Goal: Transaction & Acquisition: Purchase product/service

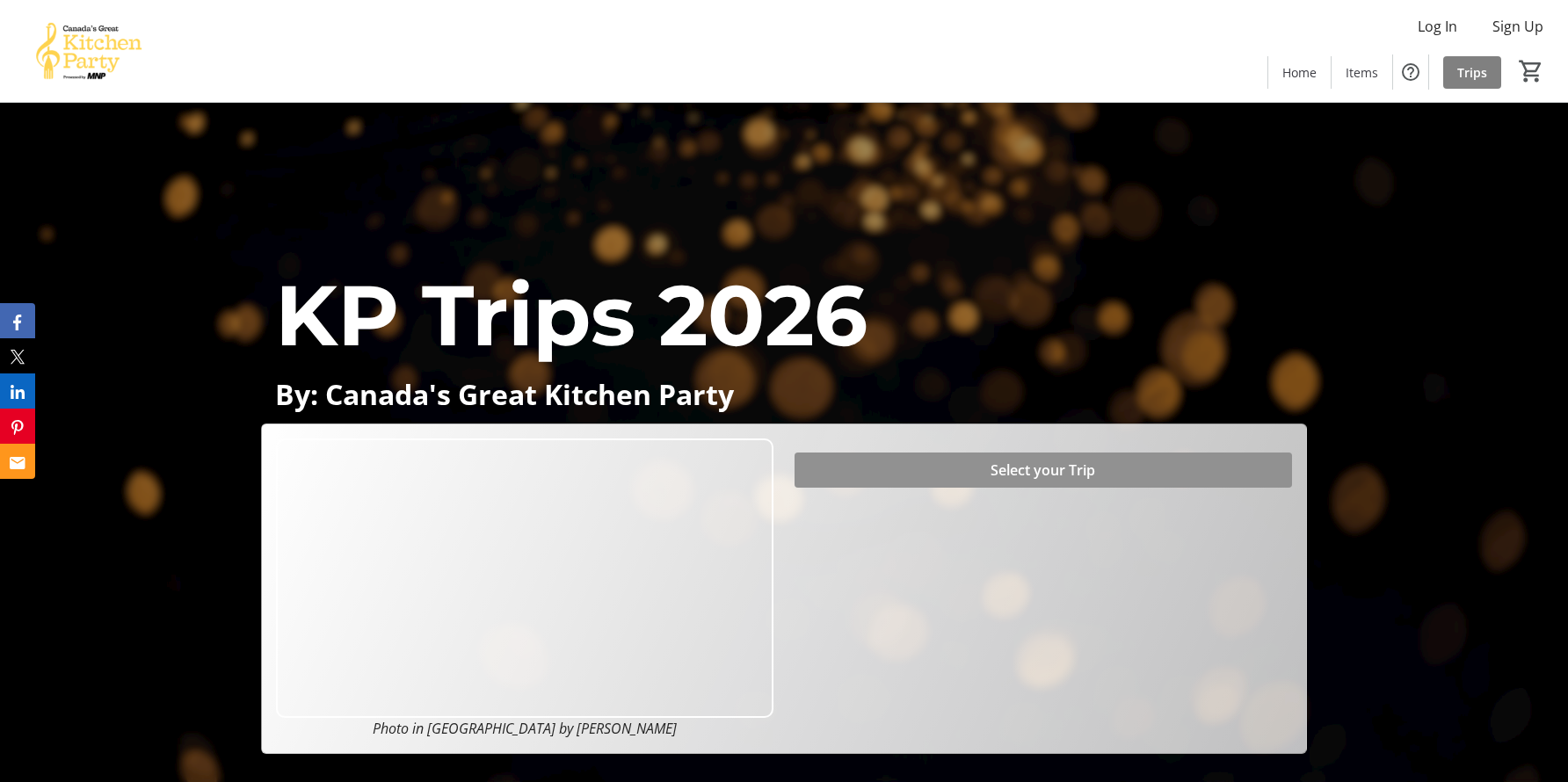
click at [1057, 474] on span "Select your Trip" at bounding box center [1042, 469] width 105 height 21
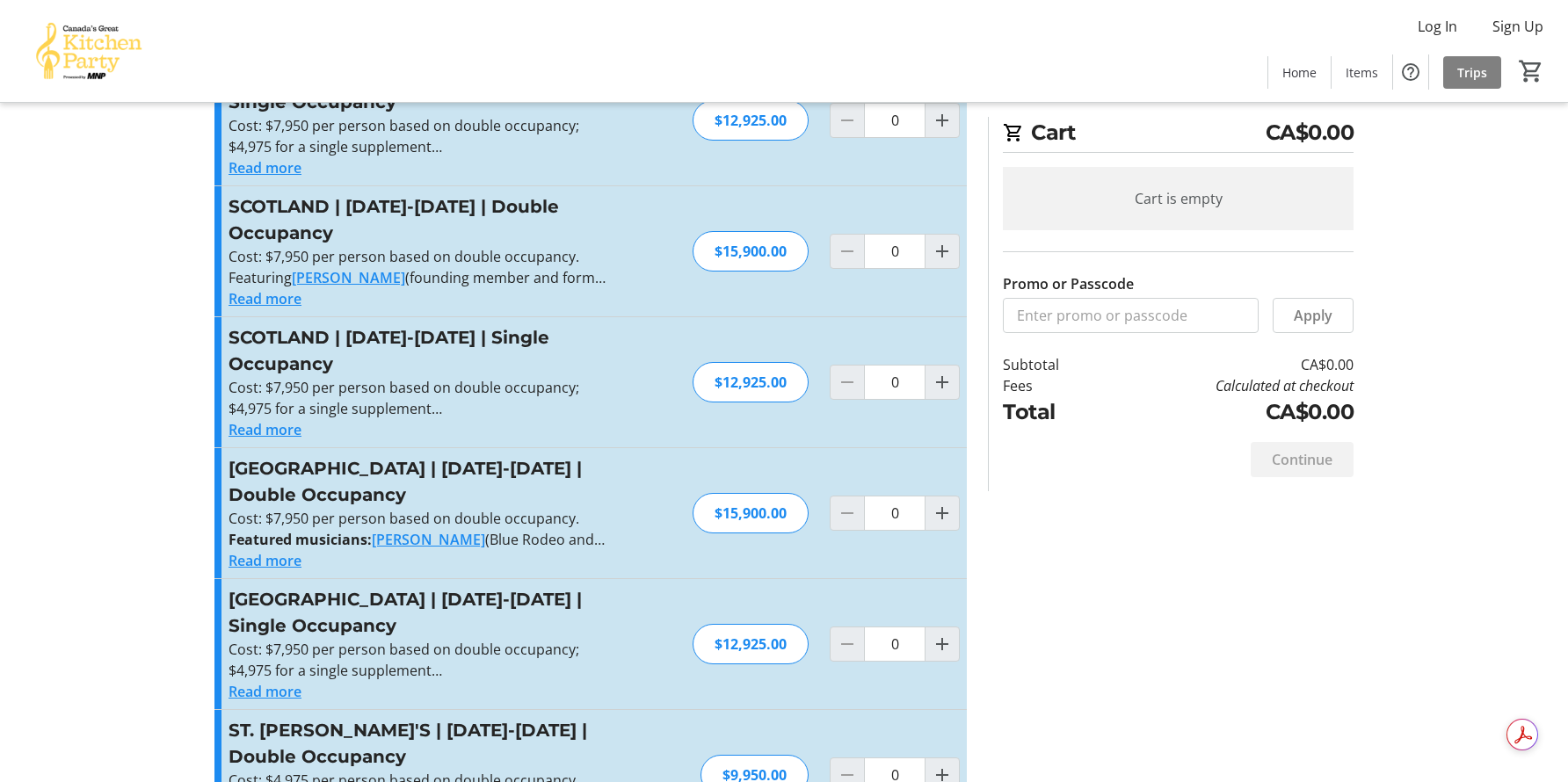
scroll to position [493, 0]
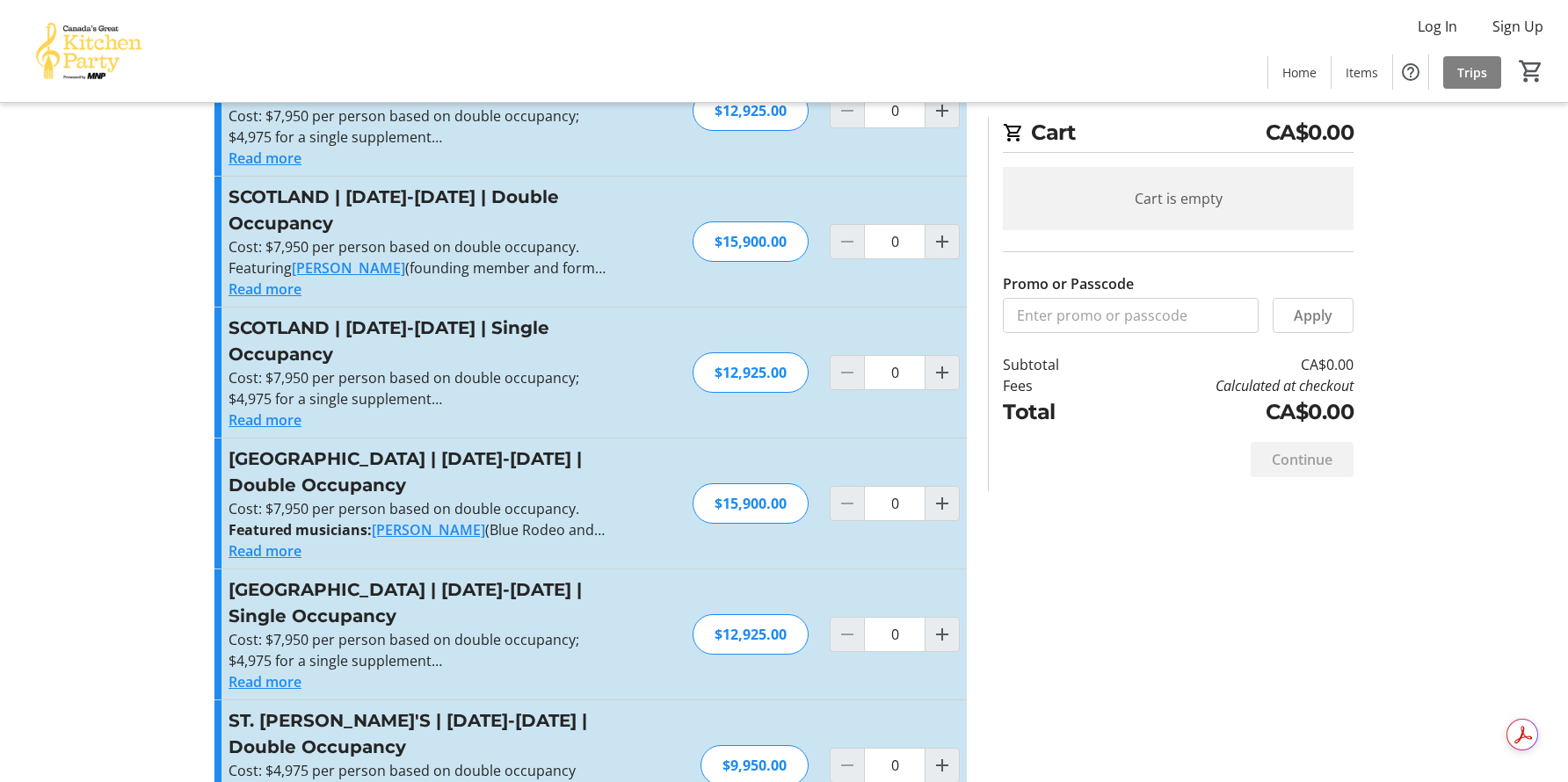
click at [457, 465] on h3 "[GEOGRAPHIC_DATA] | [DATE]-[DATE] | Double Occupancy" at bounding box center [420, 472] width 384 height 53
click at [747, 483] on div "$15,900.00" at bounding box center [750, 503] width 116 height 40
click at [944, 493] on mat-icon "Increment by one" at bounding box center [941, 503] width 21 height 21
type input "1"
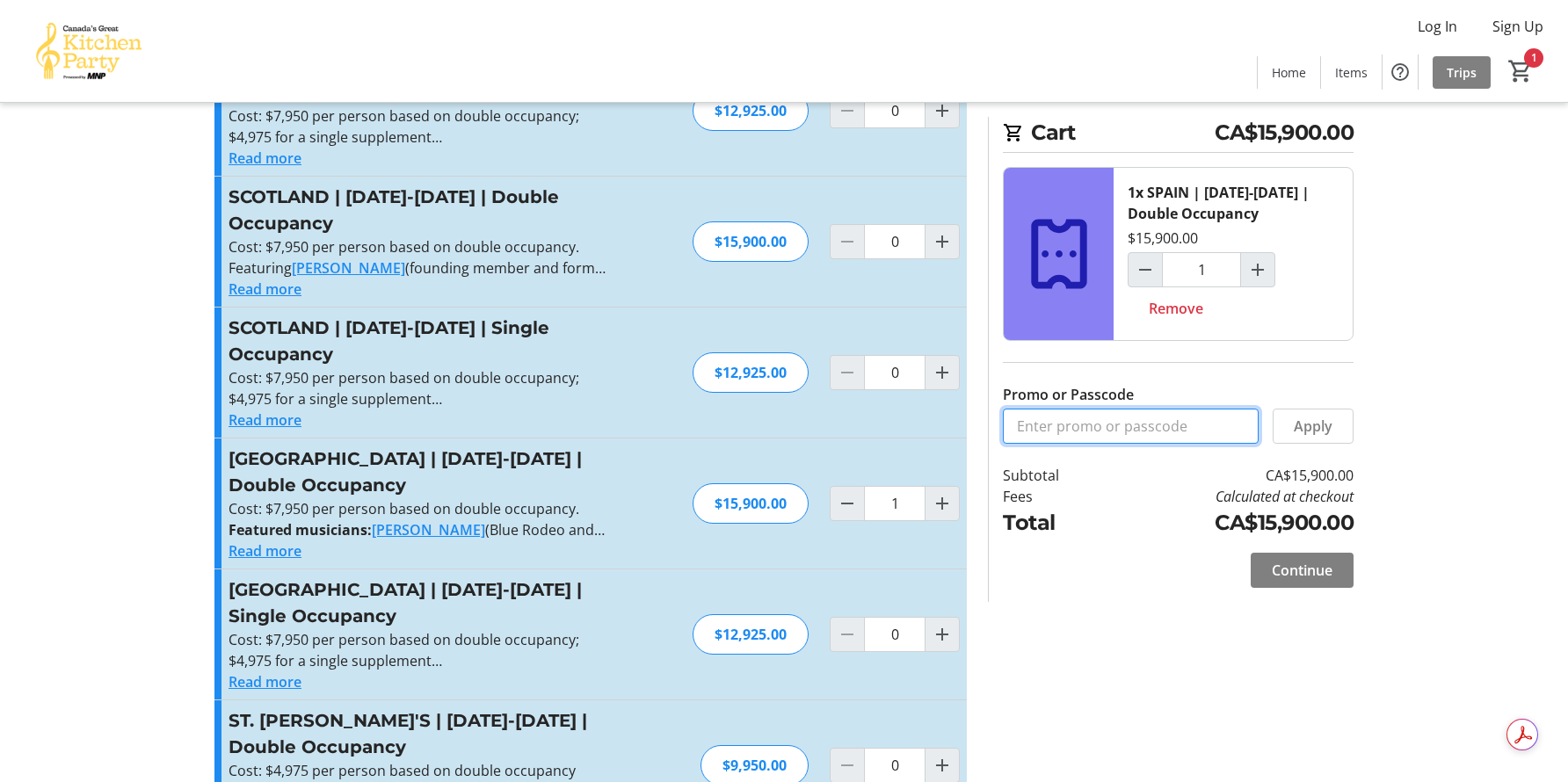
click at [1120, 434] on input "Promo or Passcode" at bounding box center [1130, 426] width 256 height 35
type input "BALANCE2026"
click at [1333, 419] on span at bounding box center [1312, 426] width 79 height 42
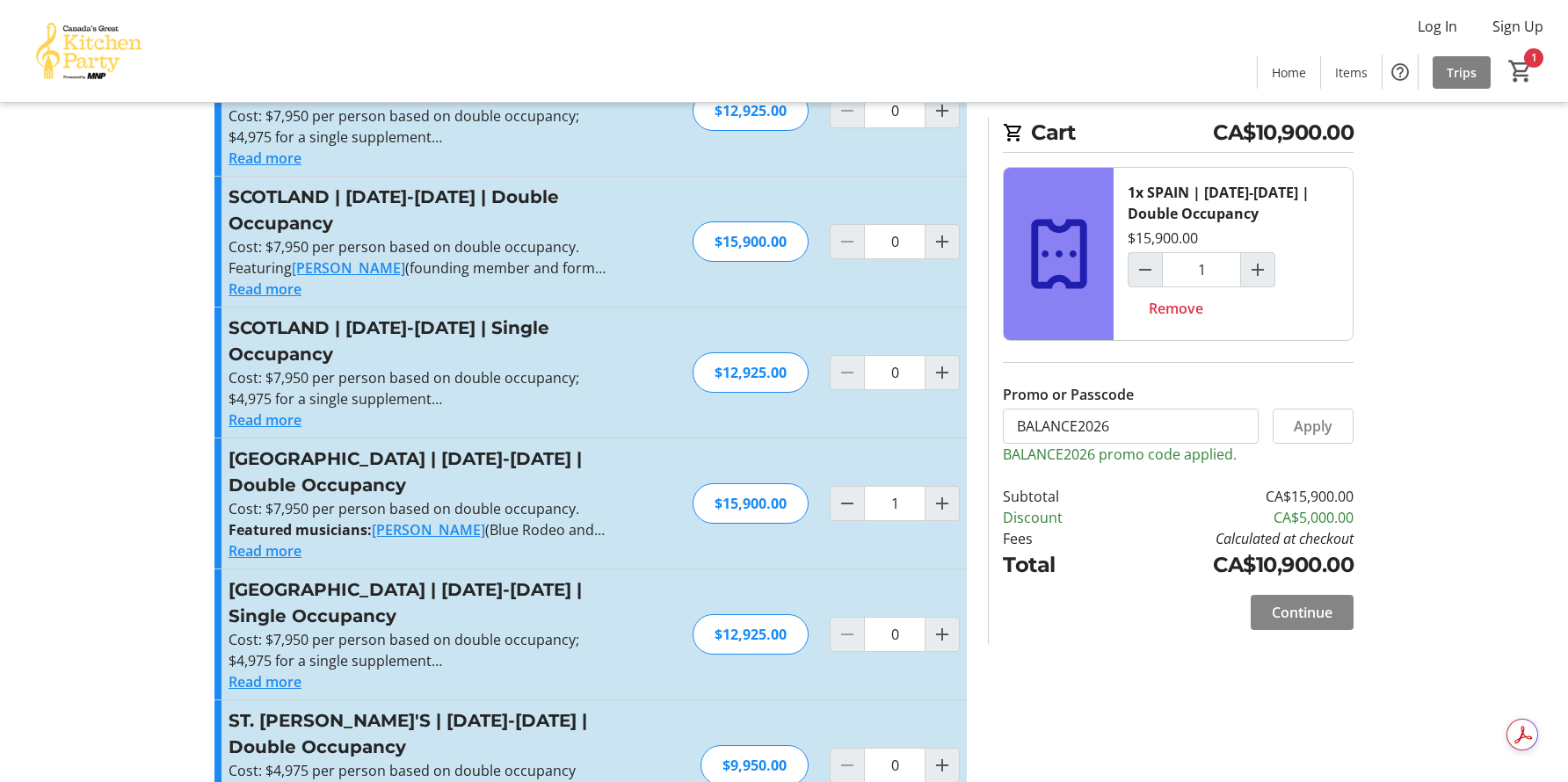
click at [1304, 610] on span "Continue" at bounding box center [1302, 612] width 61 height 21
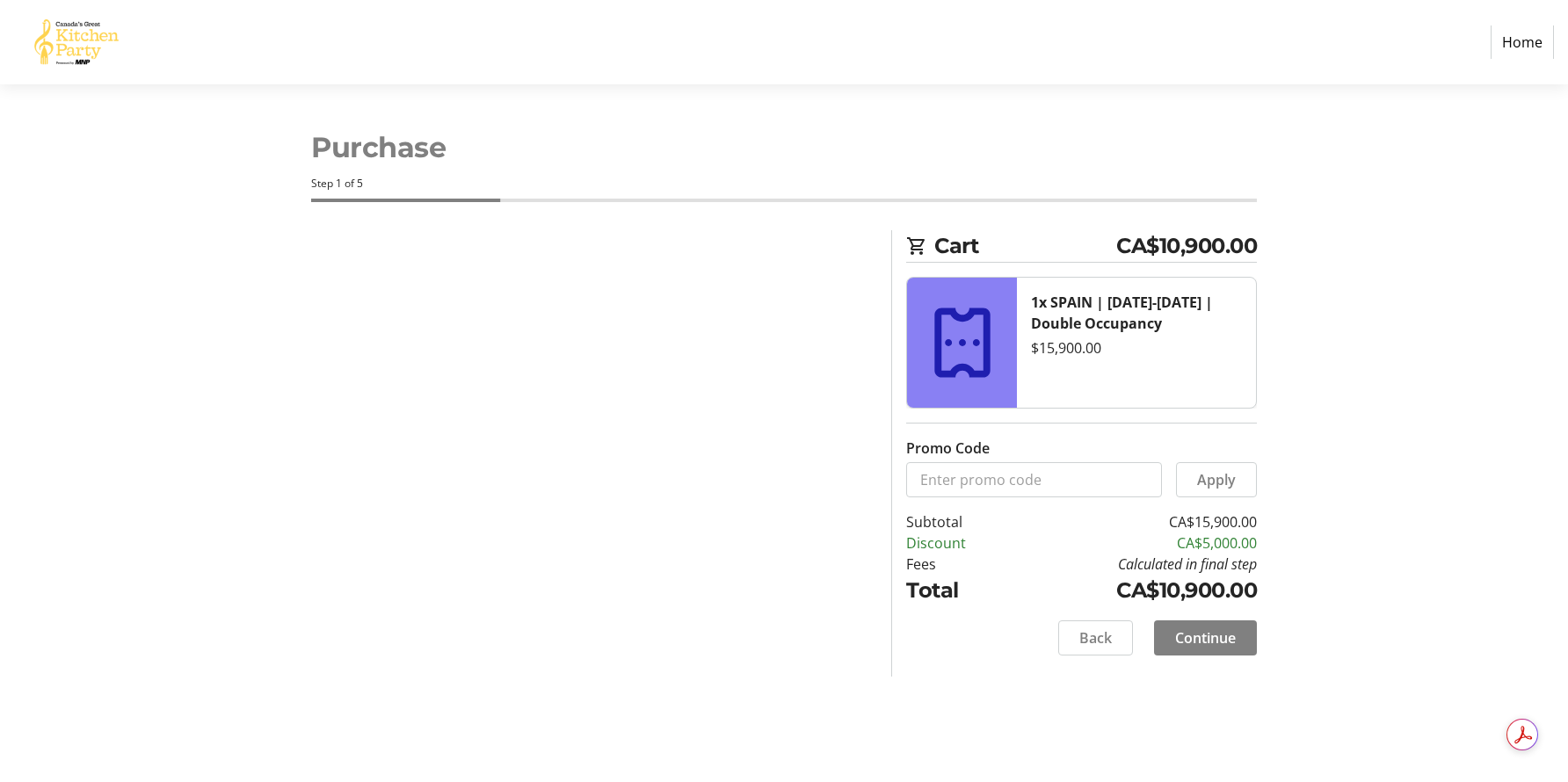
select select "CA"
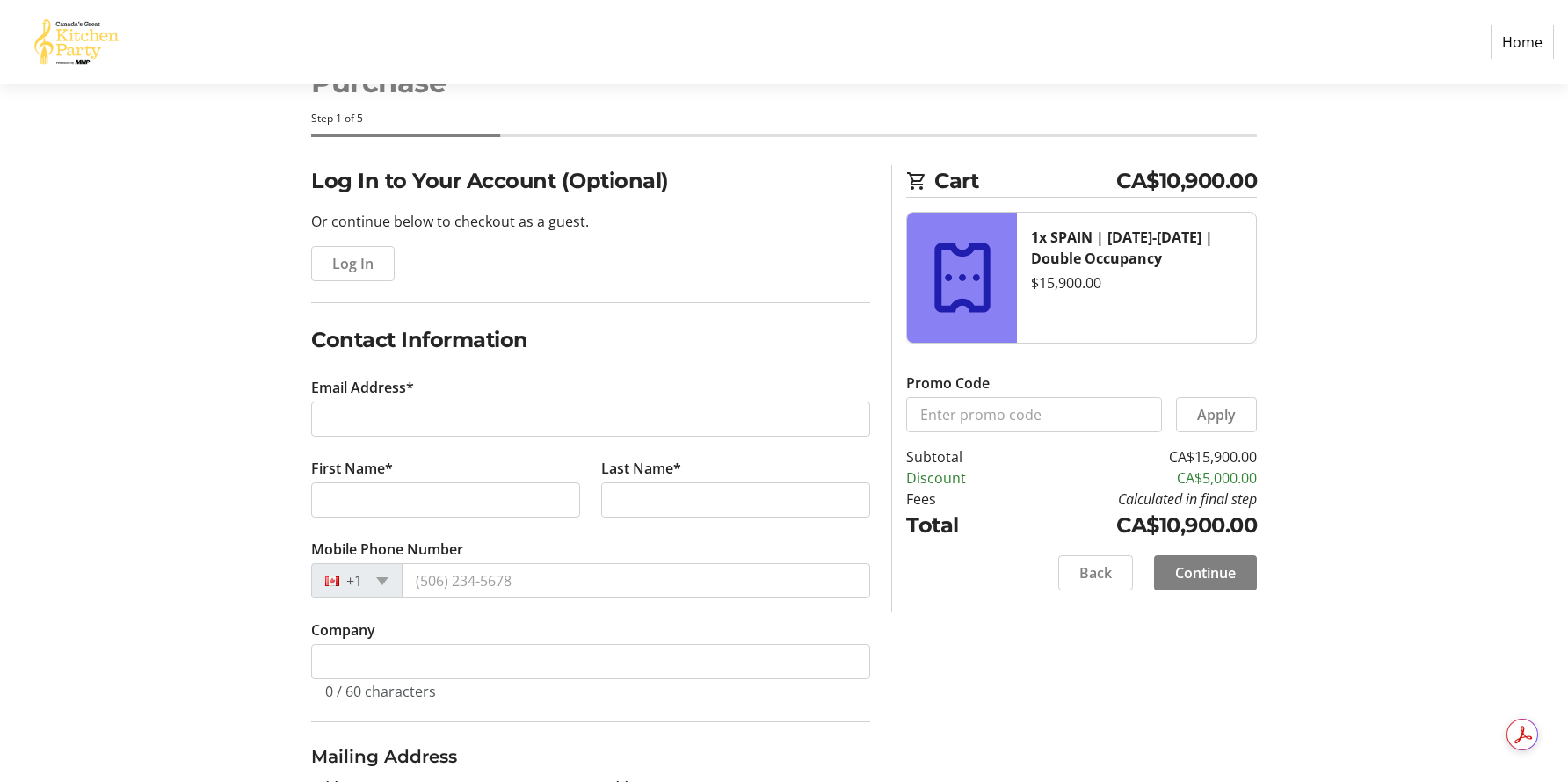
scroll to position [91, 0]
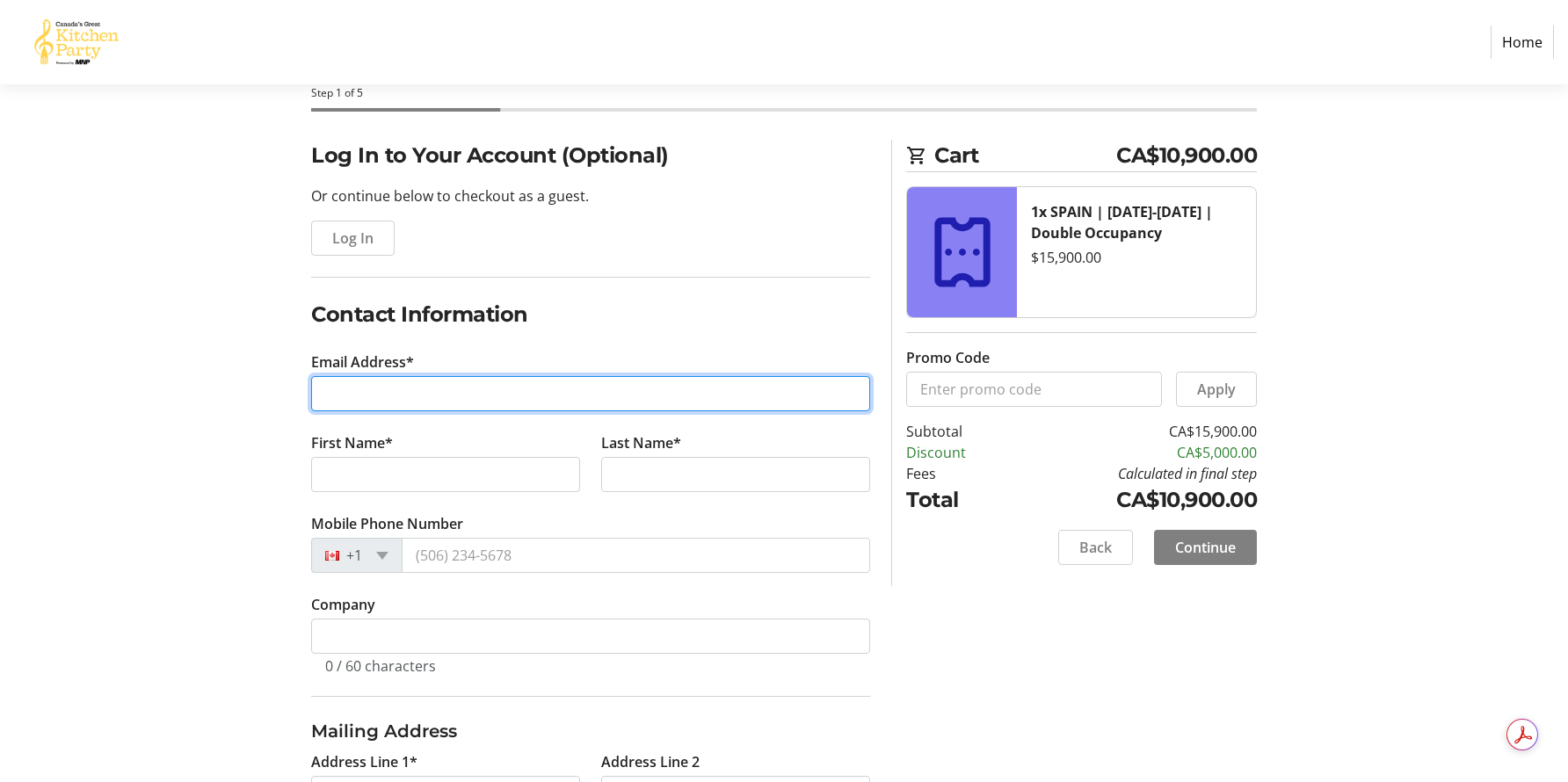
click at [352, 402] on input "Email Address*" at bounding box center [590, 394] width 558 height 35
type input "[EMAIL_ADDRESS][DOMAIN_NAME]"
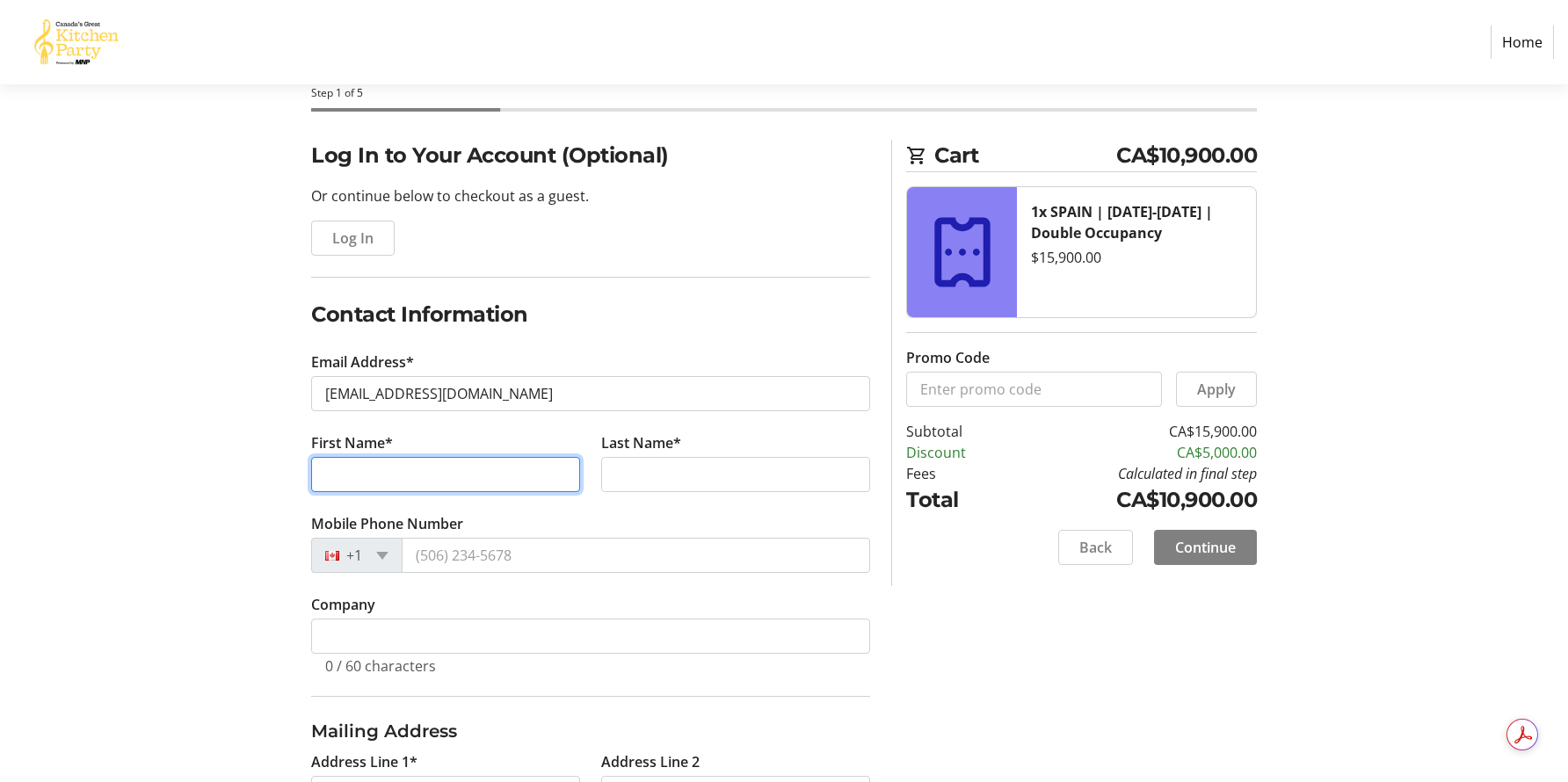
type input "[PERSON_NAME]"
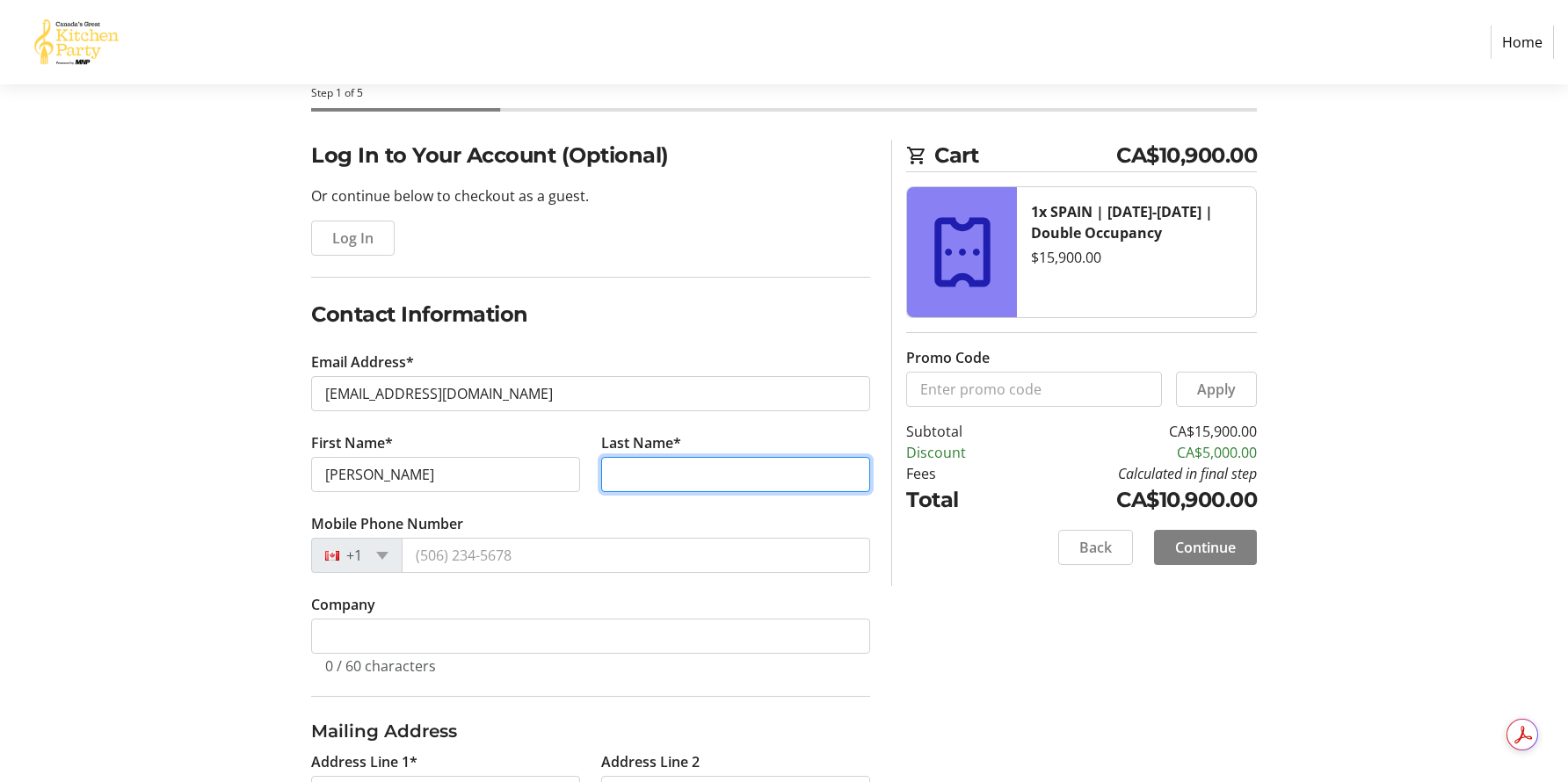
type input "MacLaren"
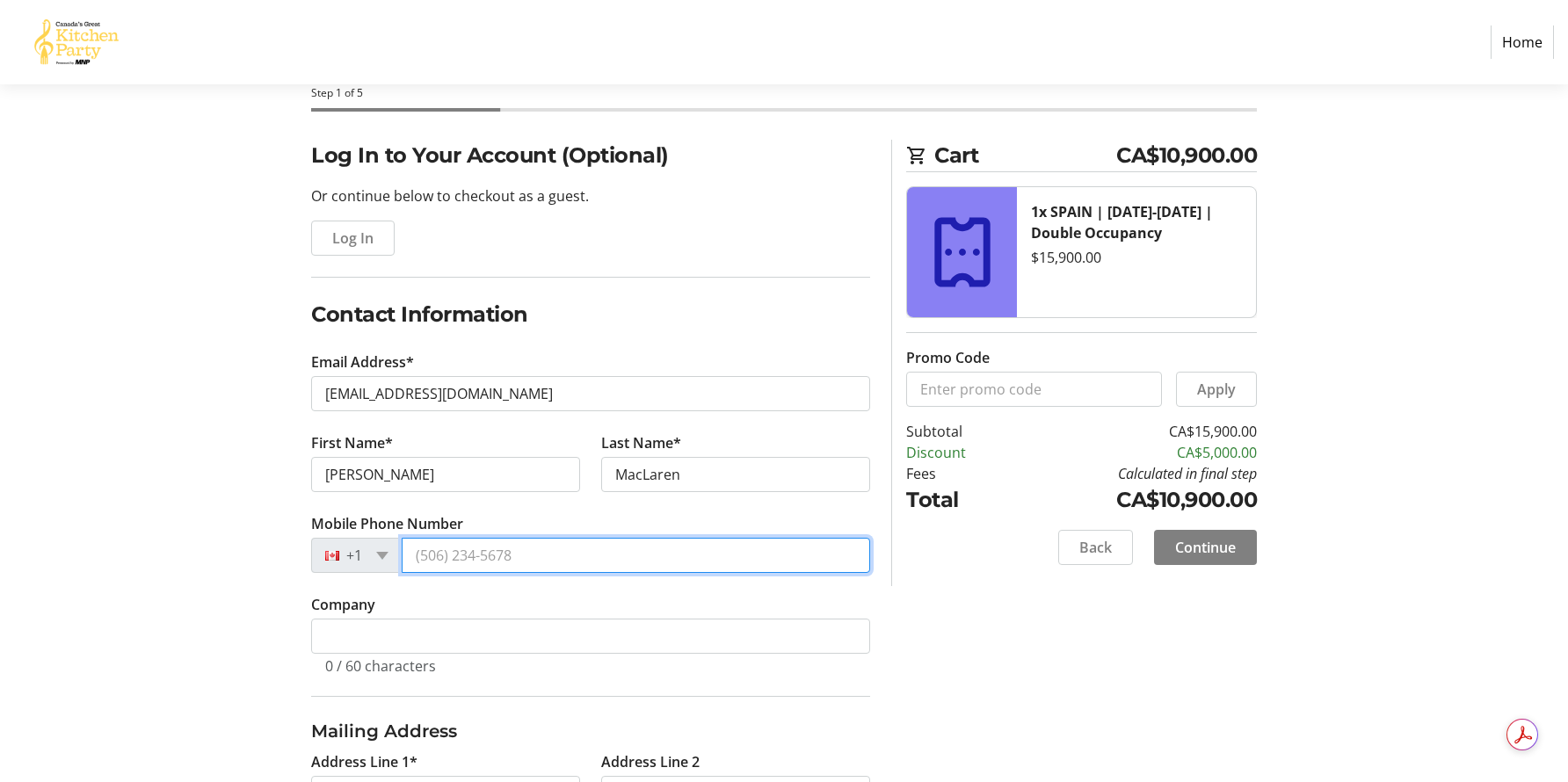
type input "[PHONE_NUMBER]"
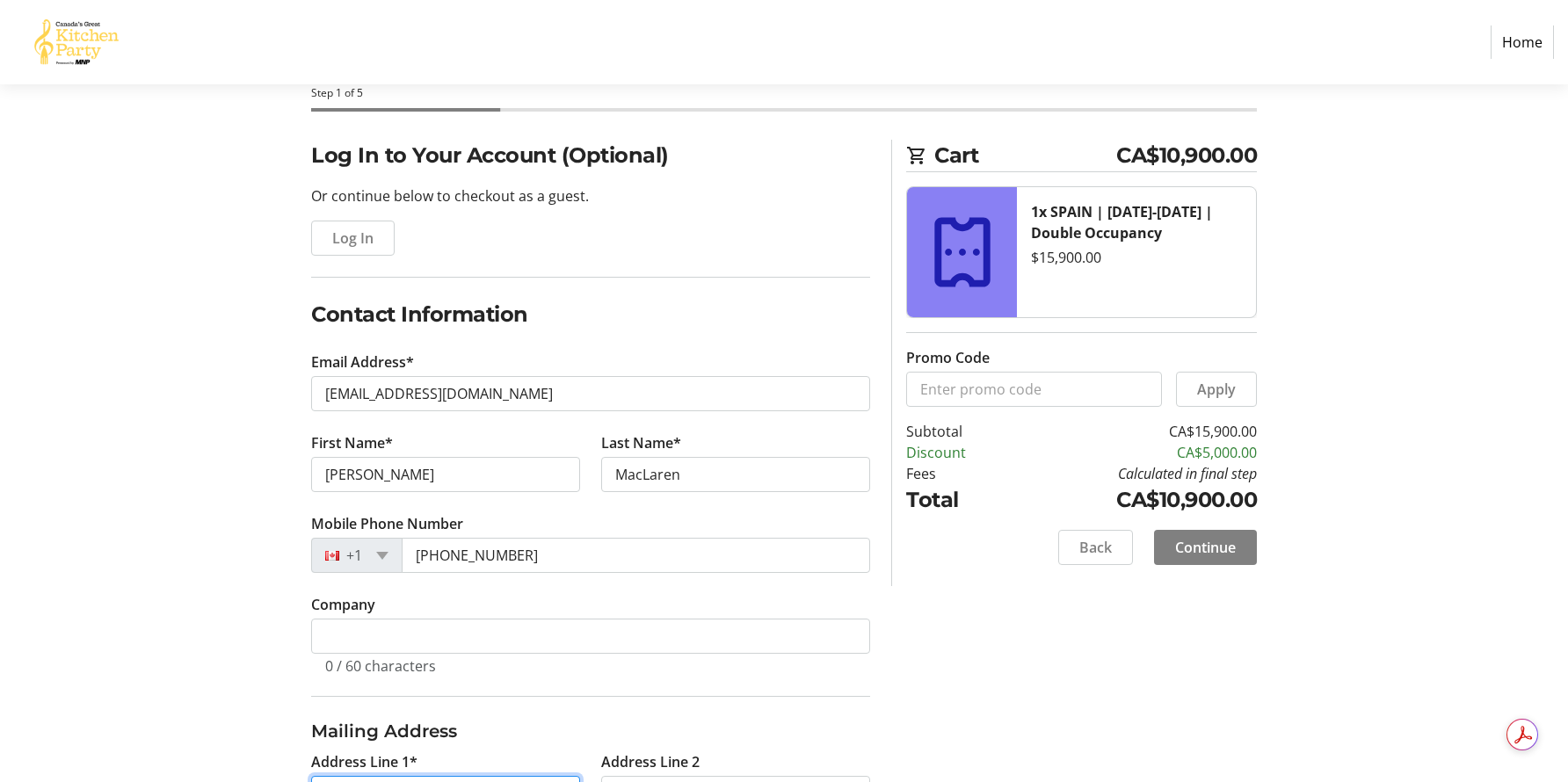
type input "[STREET_ADDRESS][PERSON_NAME]"
type input "[GEOGRAPHIC_DATA]"
select select "ON"
type input "M4W 2B1"
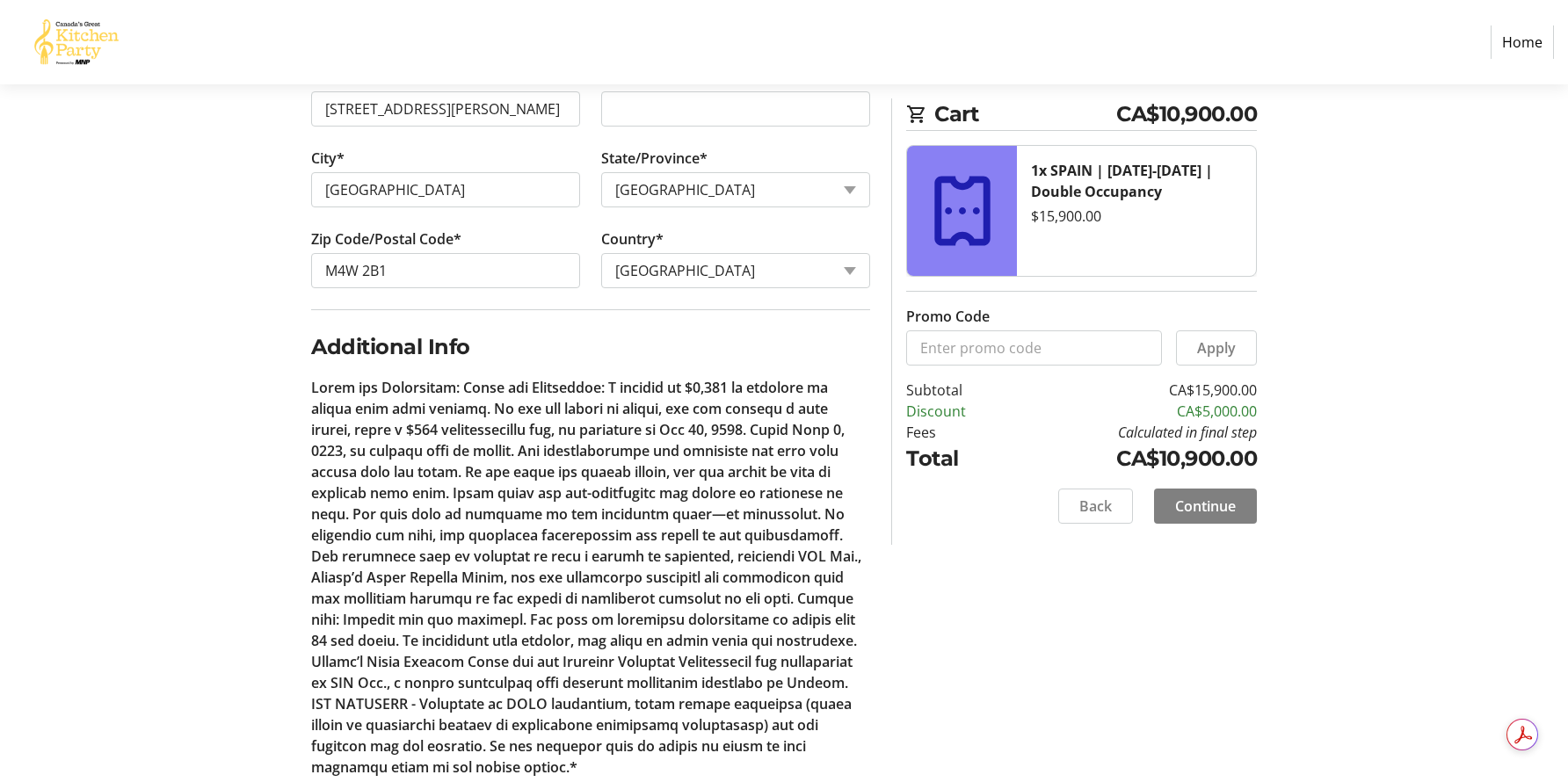
scroll to position [837, 0]
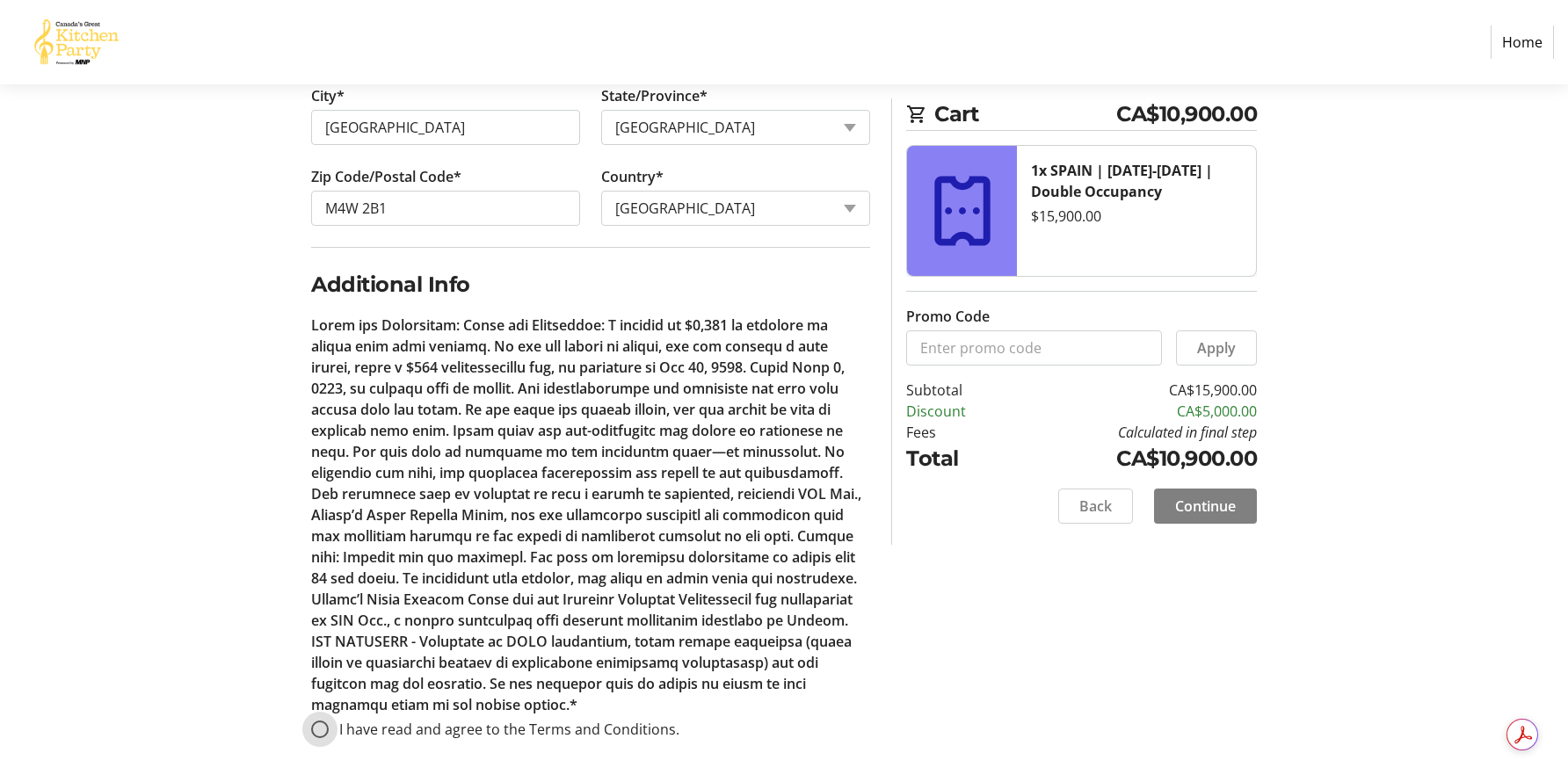
click at [326, 730] on input "I have read and agree to the Terms and Conditions." at bounding box center [319, 728] width 17 height 17
radio input "true"
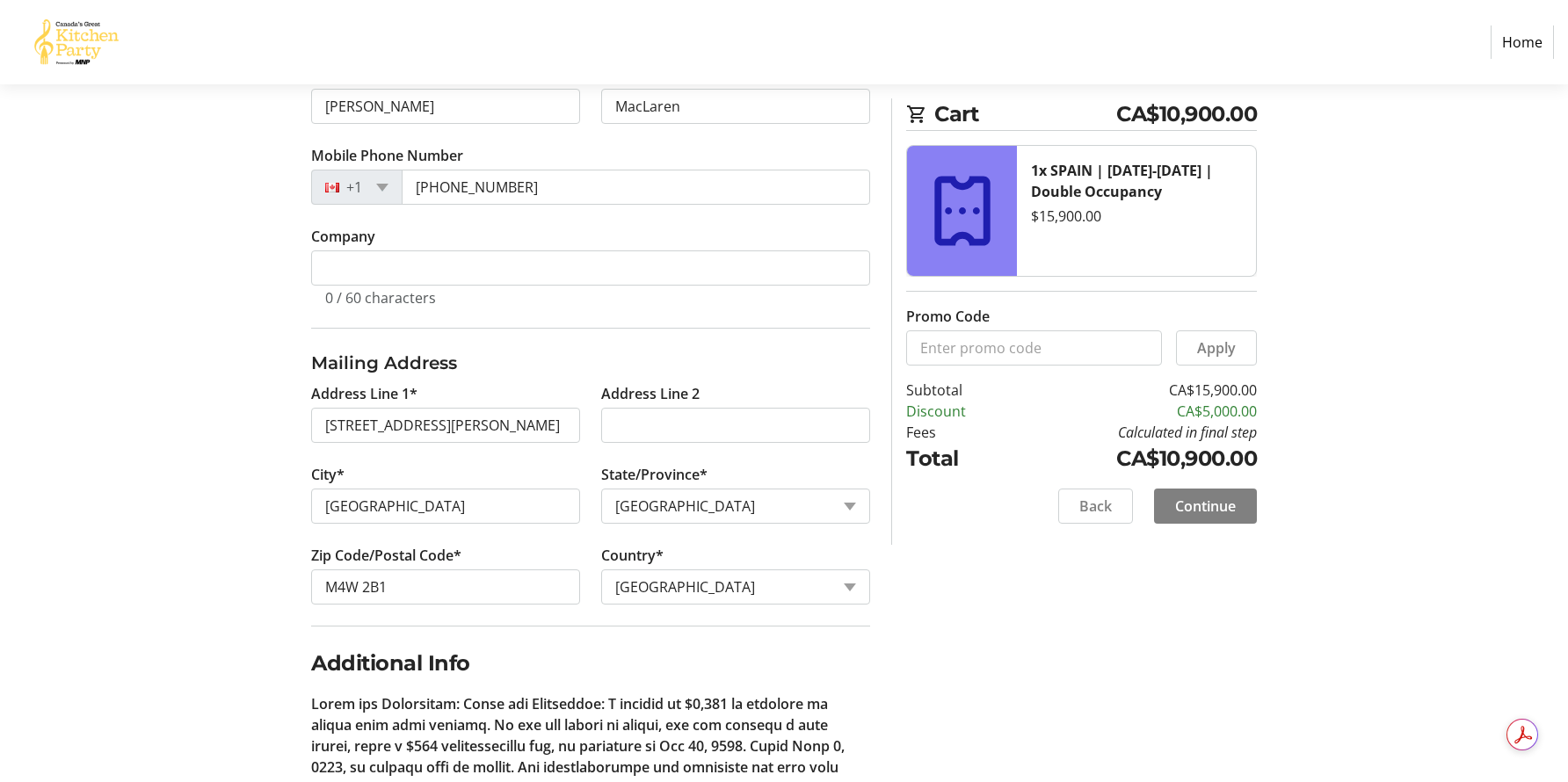
scroll to position [457, 0]
click at [1218, 506] on span "Continue" at bounding box center [1205, 506] width 61 height 21
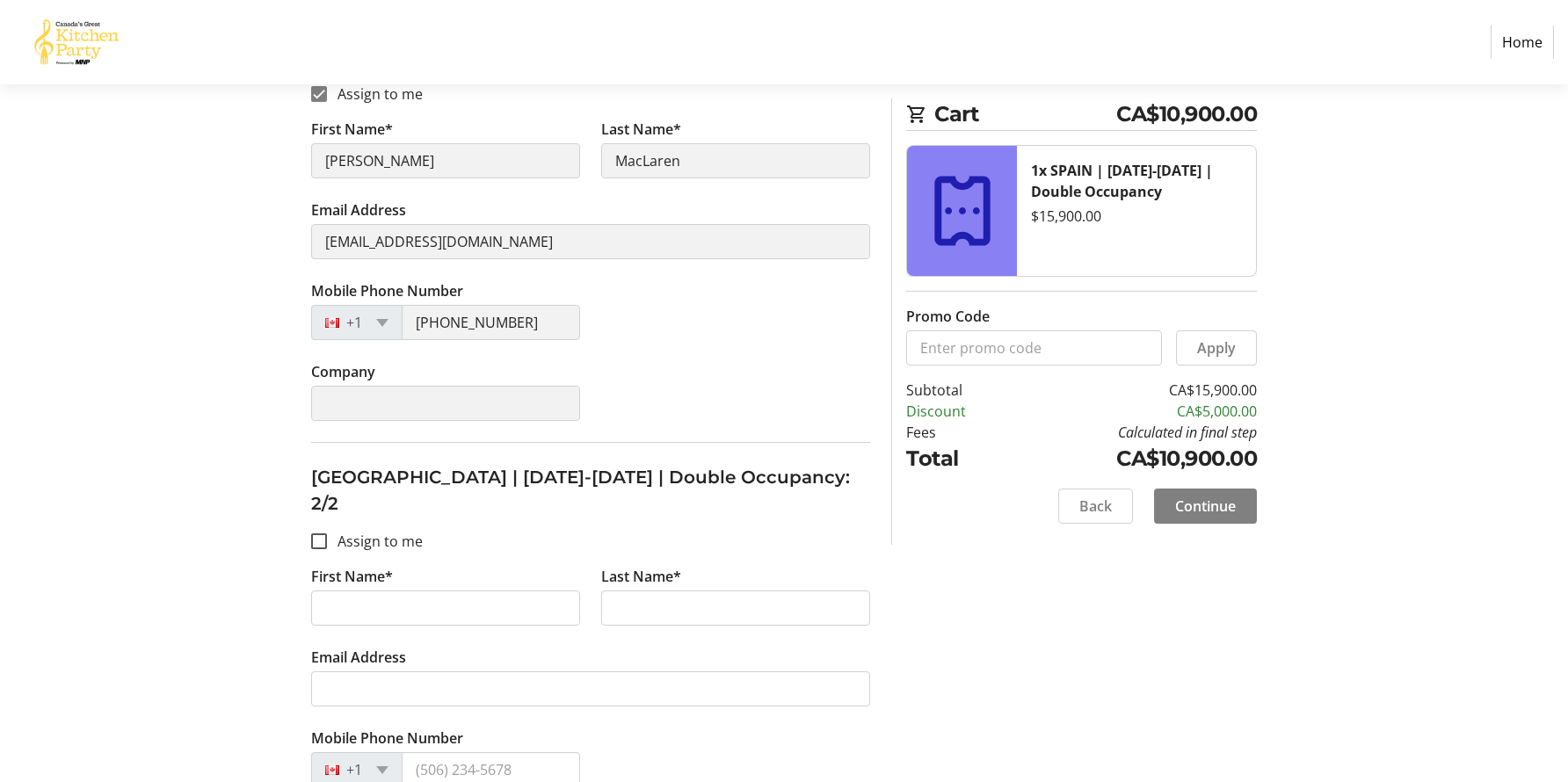
scroll to position [406, 0]
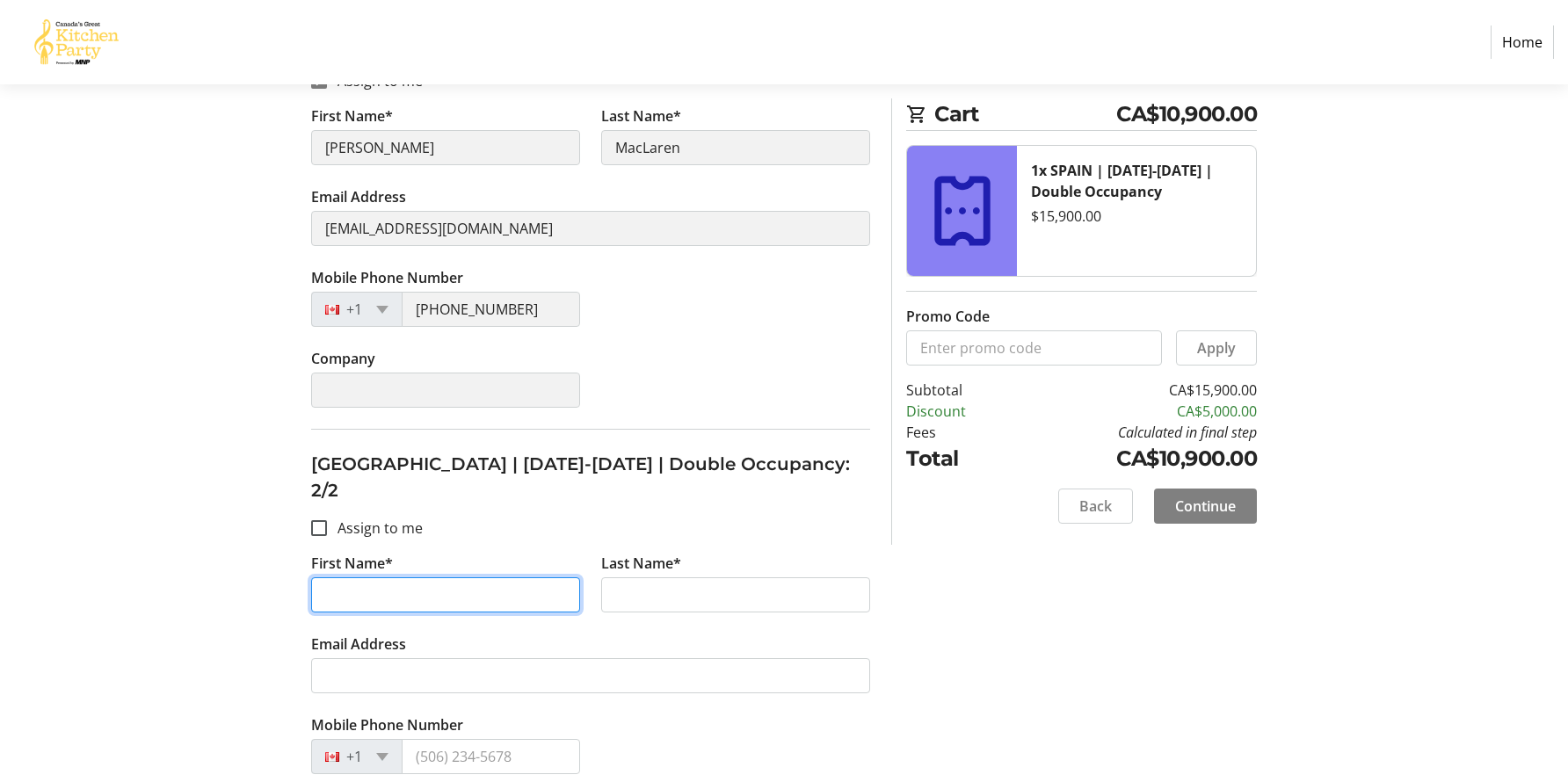
click at [392, 577] on input "First Name*" at bounding box center [446, 595] width 269 height 35
type input "[PERSON_NAME]"
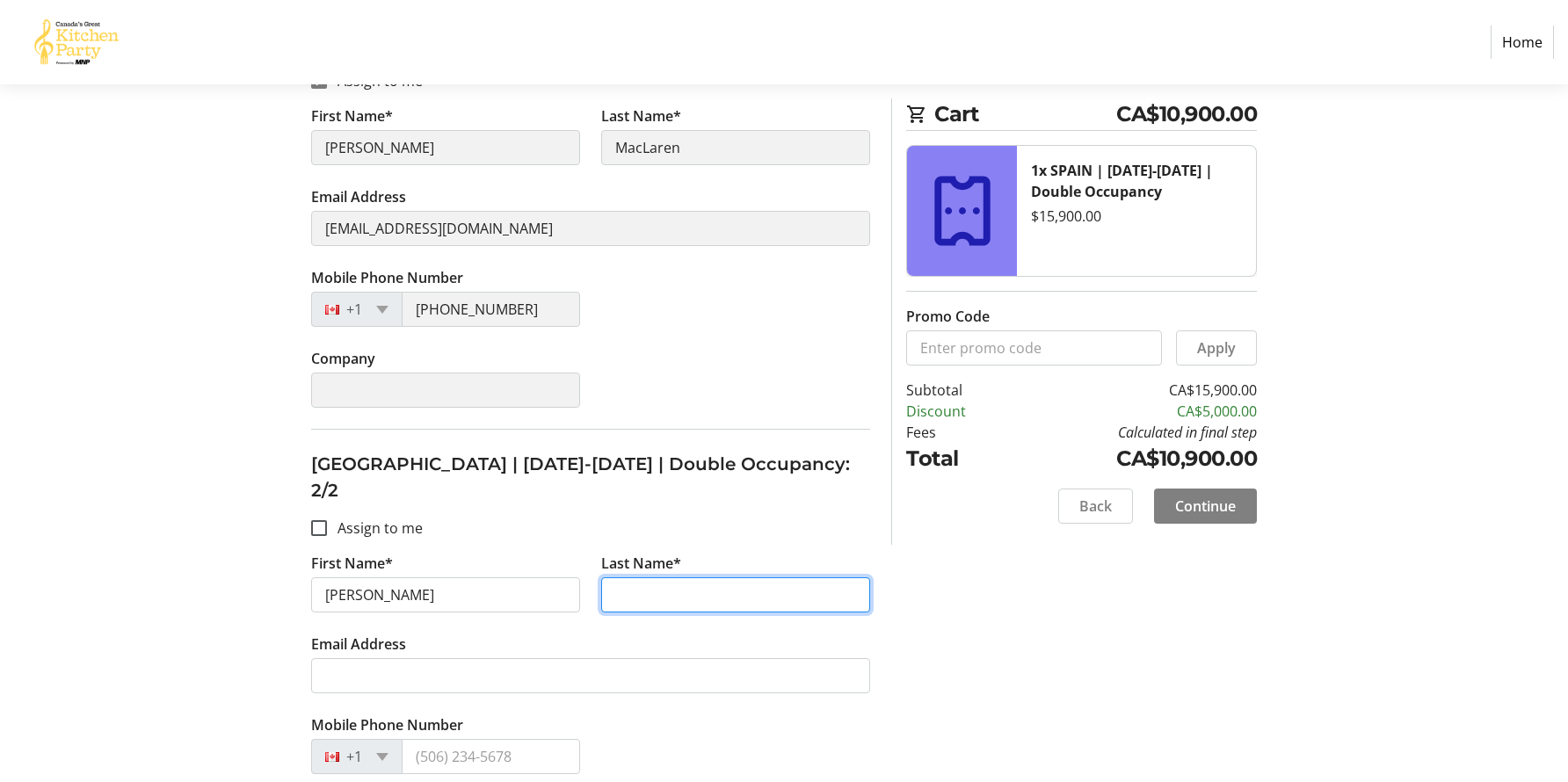
type input "[PERSON_NAME]"
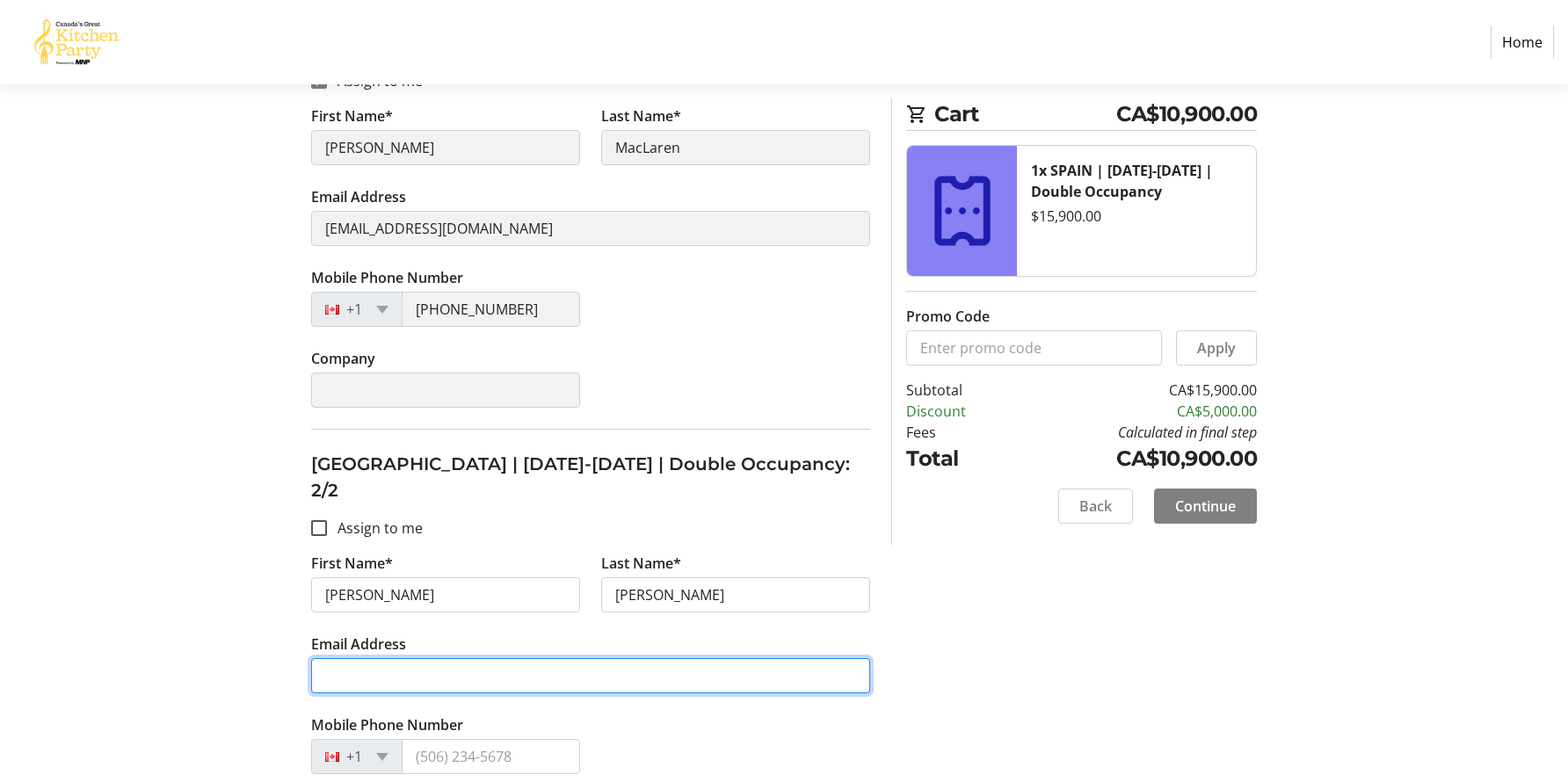
type input "[PERSON_NAME][EMAIL_ADDRESS][PERSON_NAME][DOMAIN_NAME]"
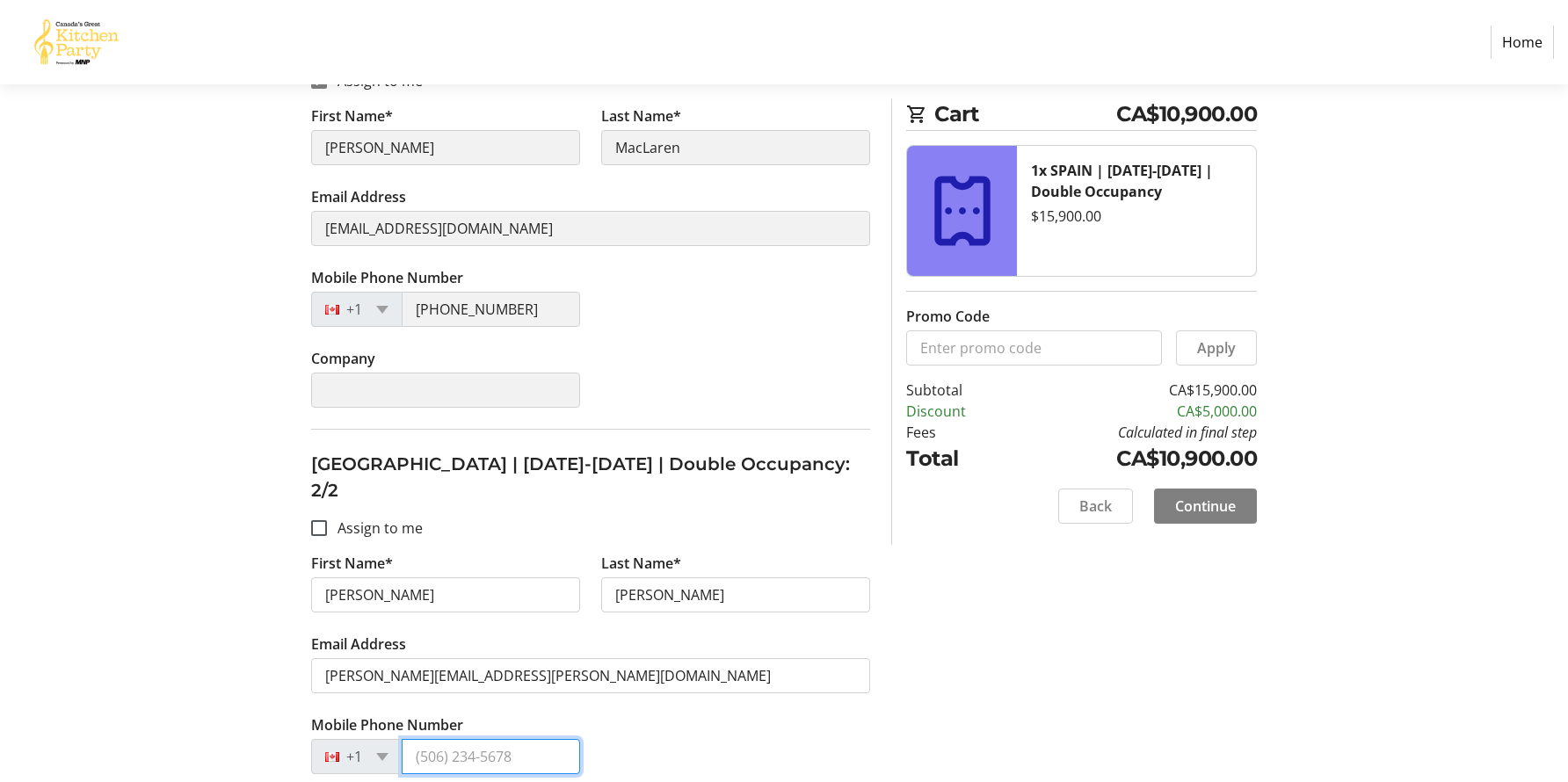
type input "[PHONE_NUMBER]"
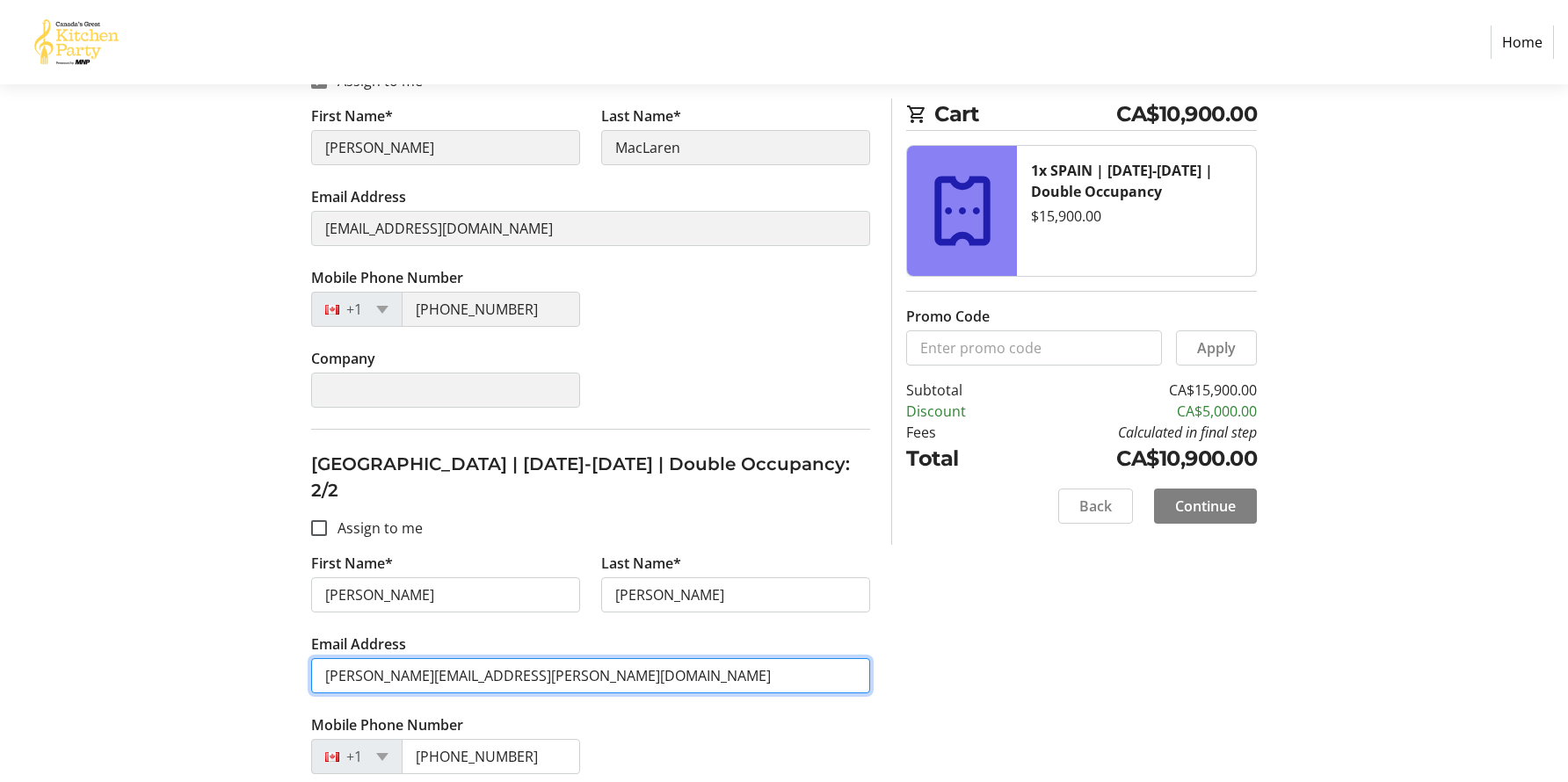
click at [384, 658] on input "[PERSON_NAME][EMAIL_ADDRESS][PERSON_NAME][DOMAIN_NAME]" at bounding box center [590, 676] width 558 height 35
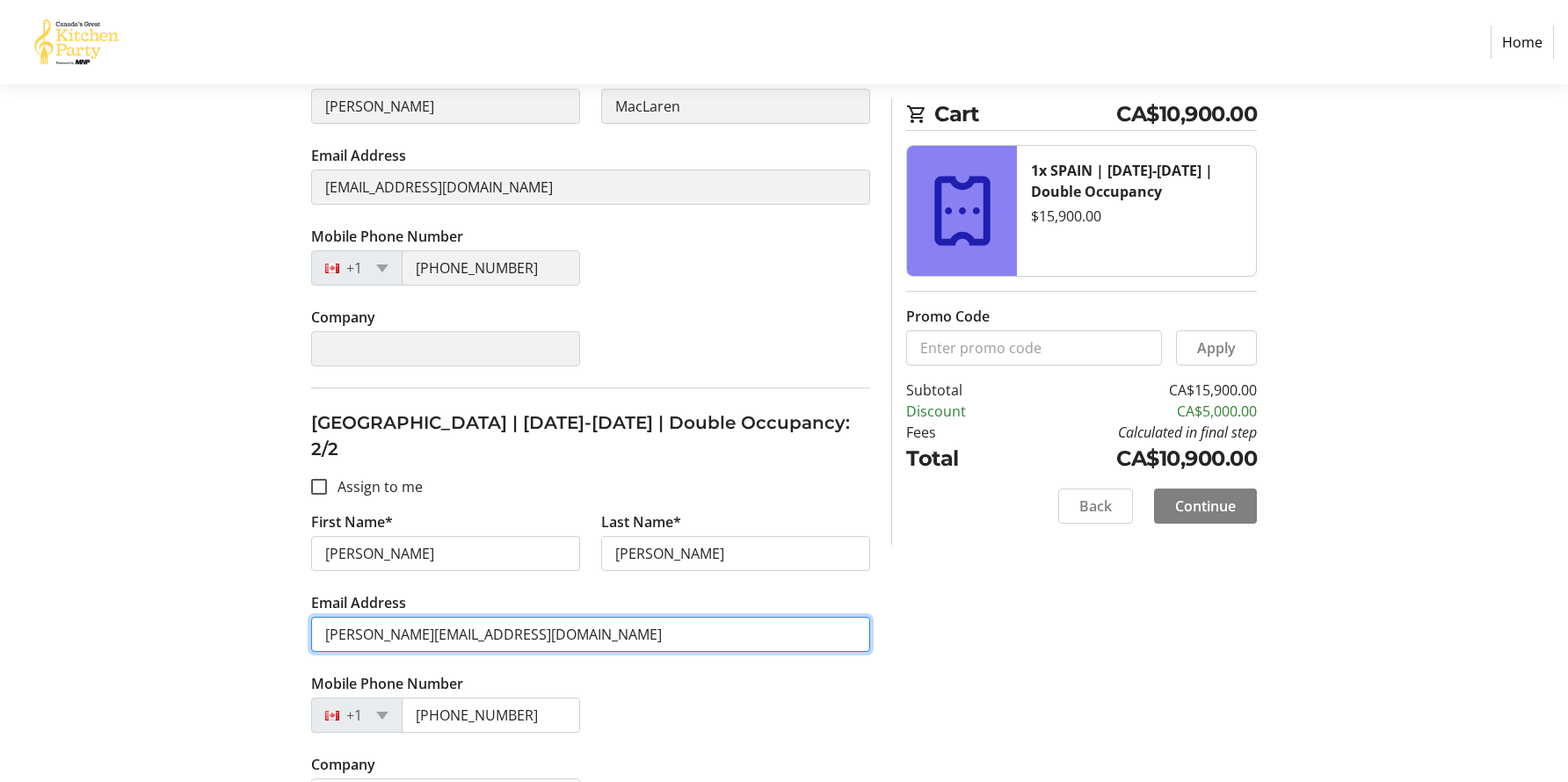
type input "[PERSON_NAME][EMAIL_ADDRESS][DOMAIN_NAME]"
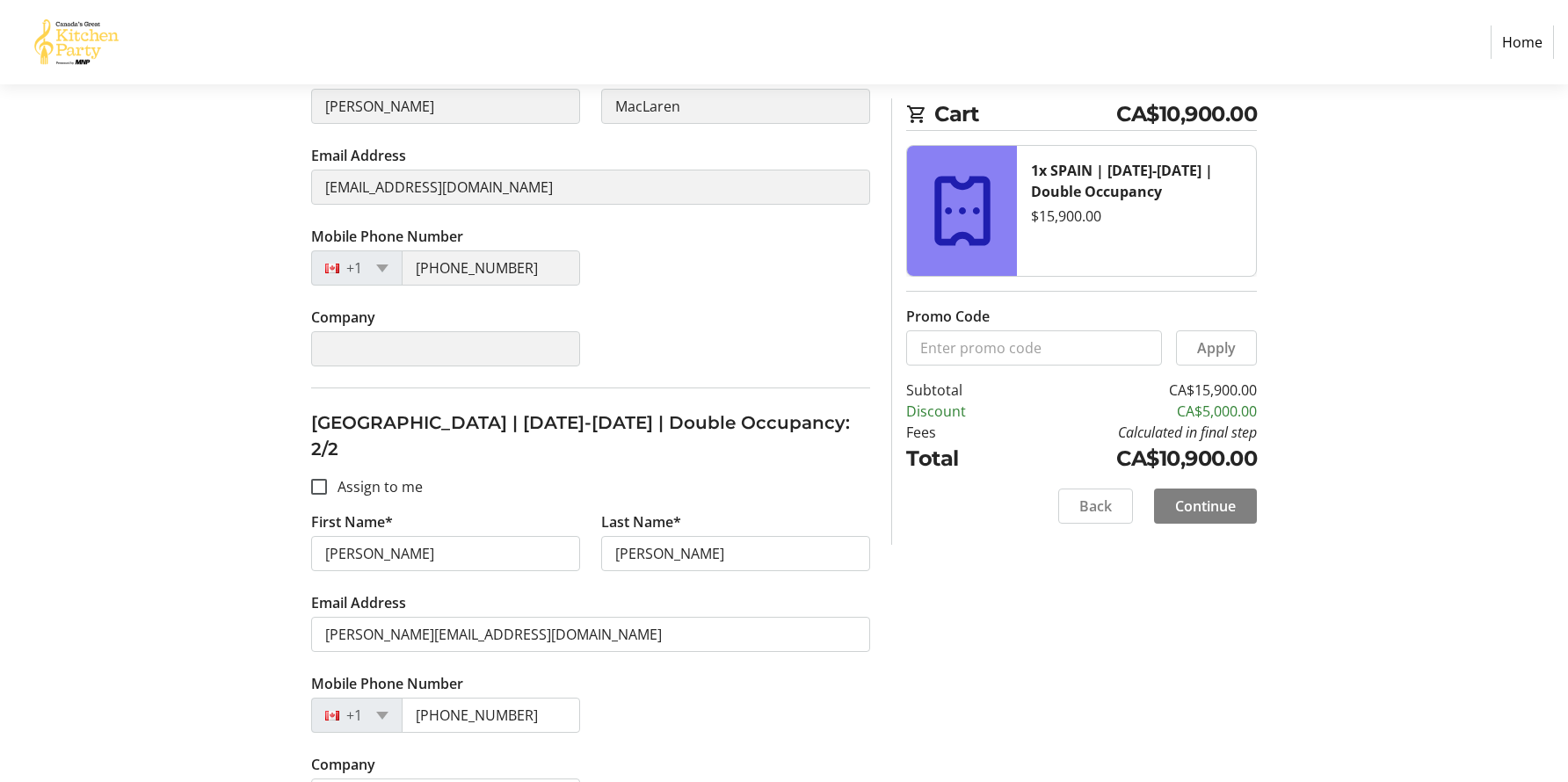
click at [654, 673] on div "Mobile Phone Number [PHONE_NUMBER]" at bounding box center [590, 713] width 580 height 81
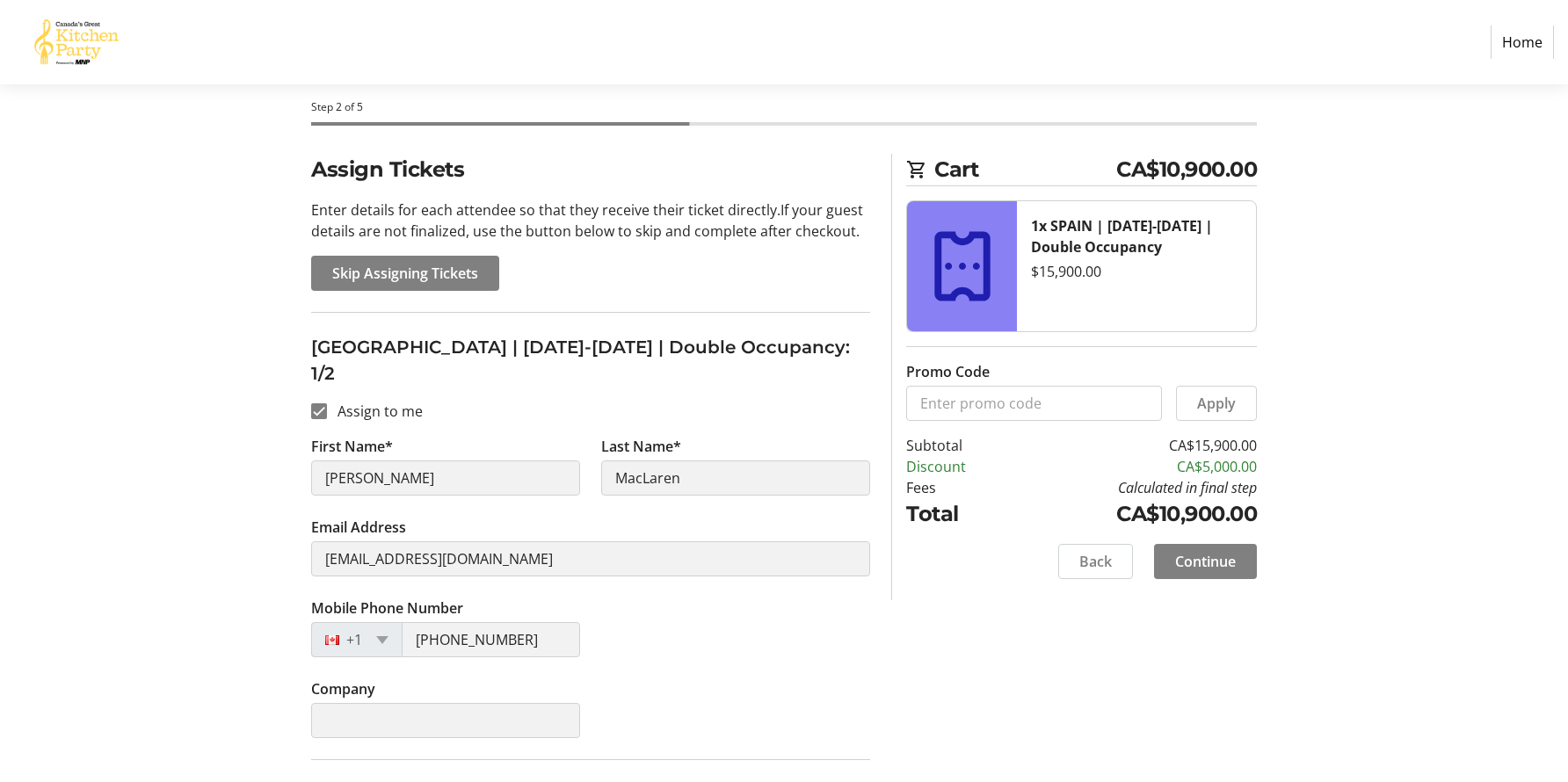
scroll to position [140, 0]
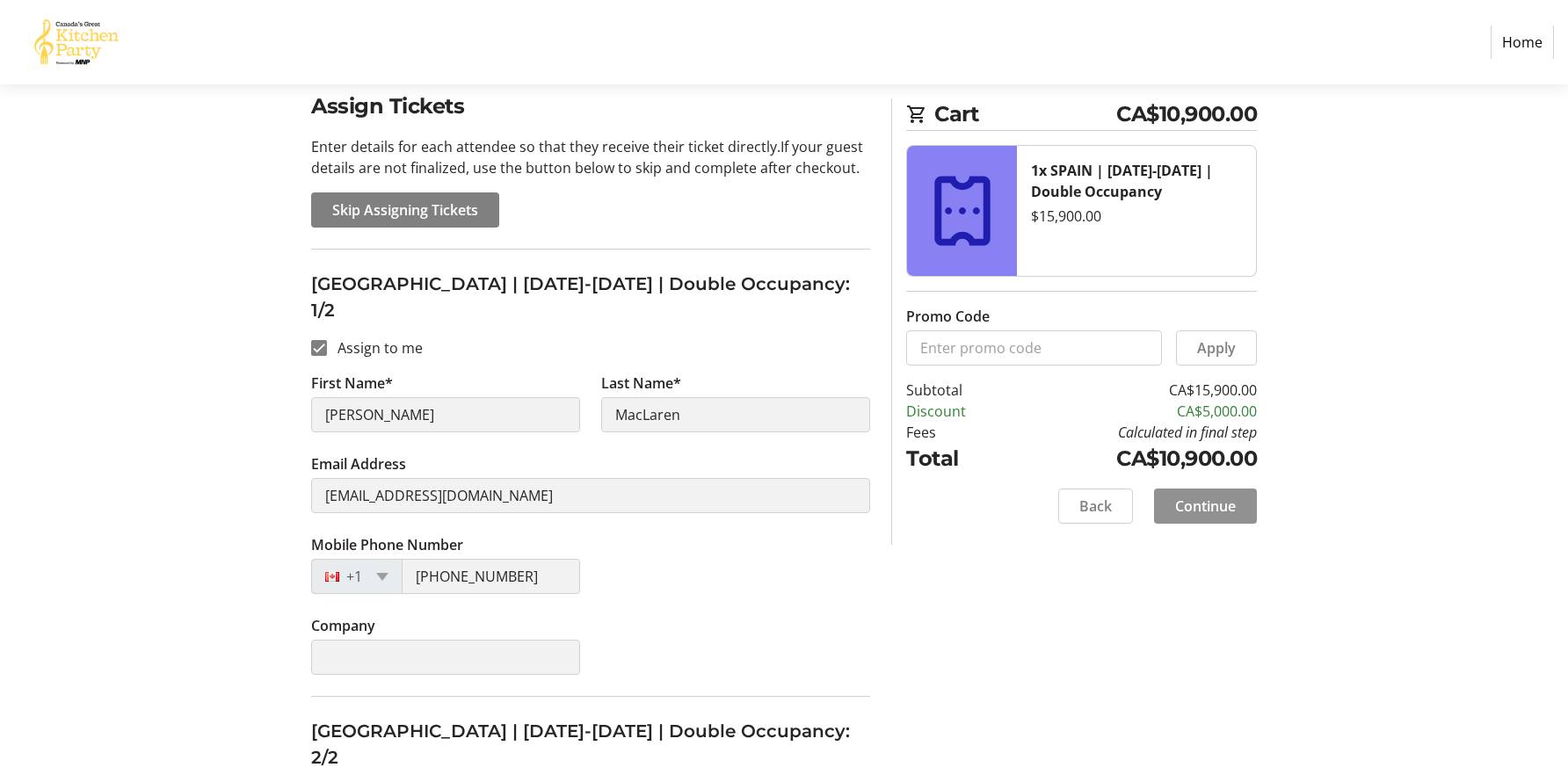
click at [1212, 506] on span "Continue" at bounding box center [1205, 506] width 61 height 21
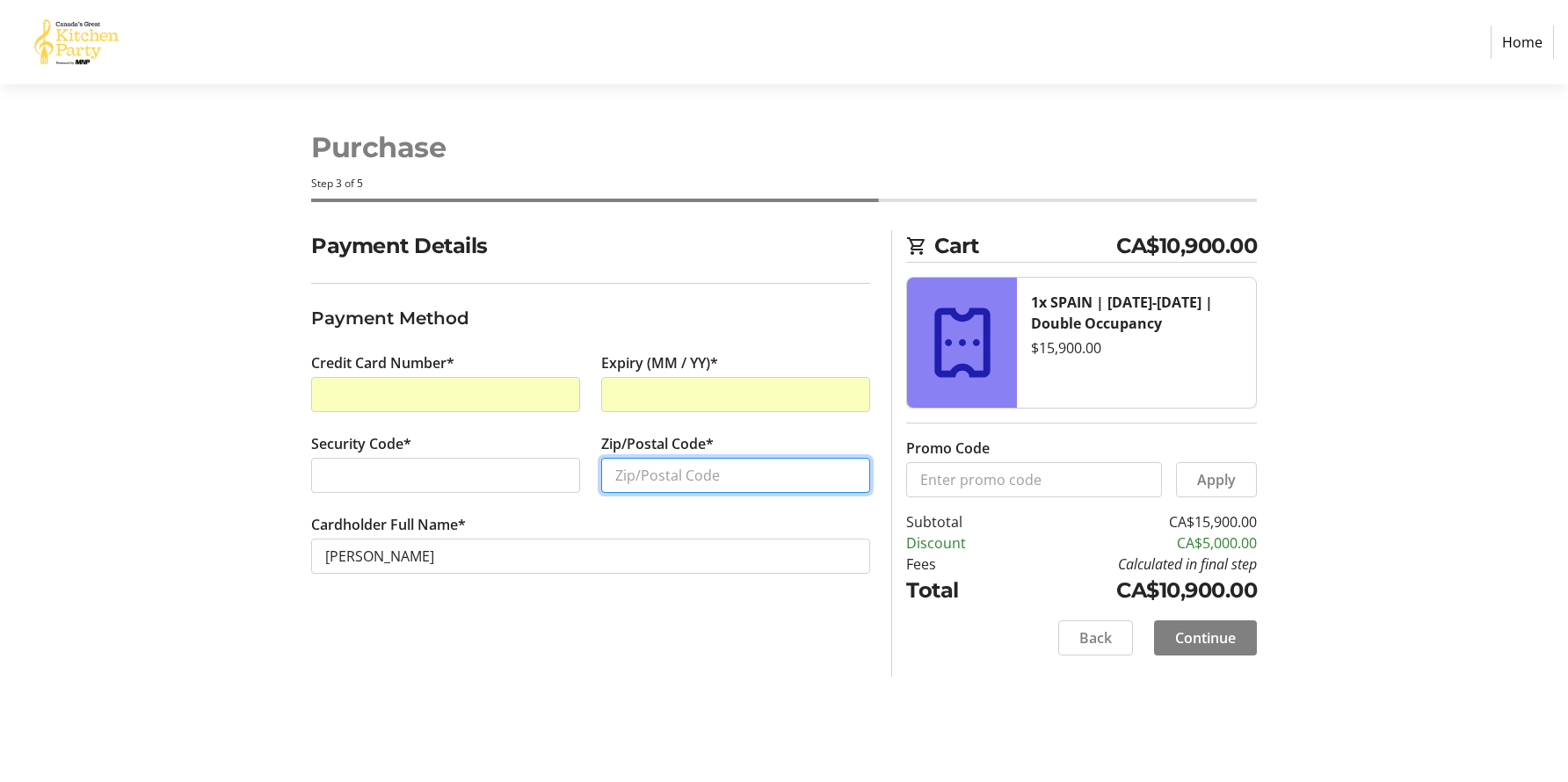
click at [687, 474] on input "Zip/Postal Code*" at bounding box center [736, 475] width 269 height 35
type input "M4W 2B1"
click at [755, 315] on h3 "Payment Method" at bounding box center [590, 317] width 558 height 26
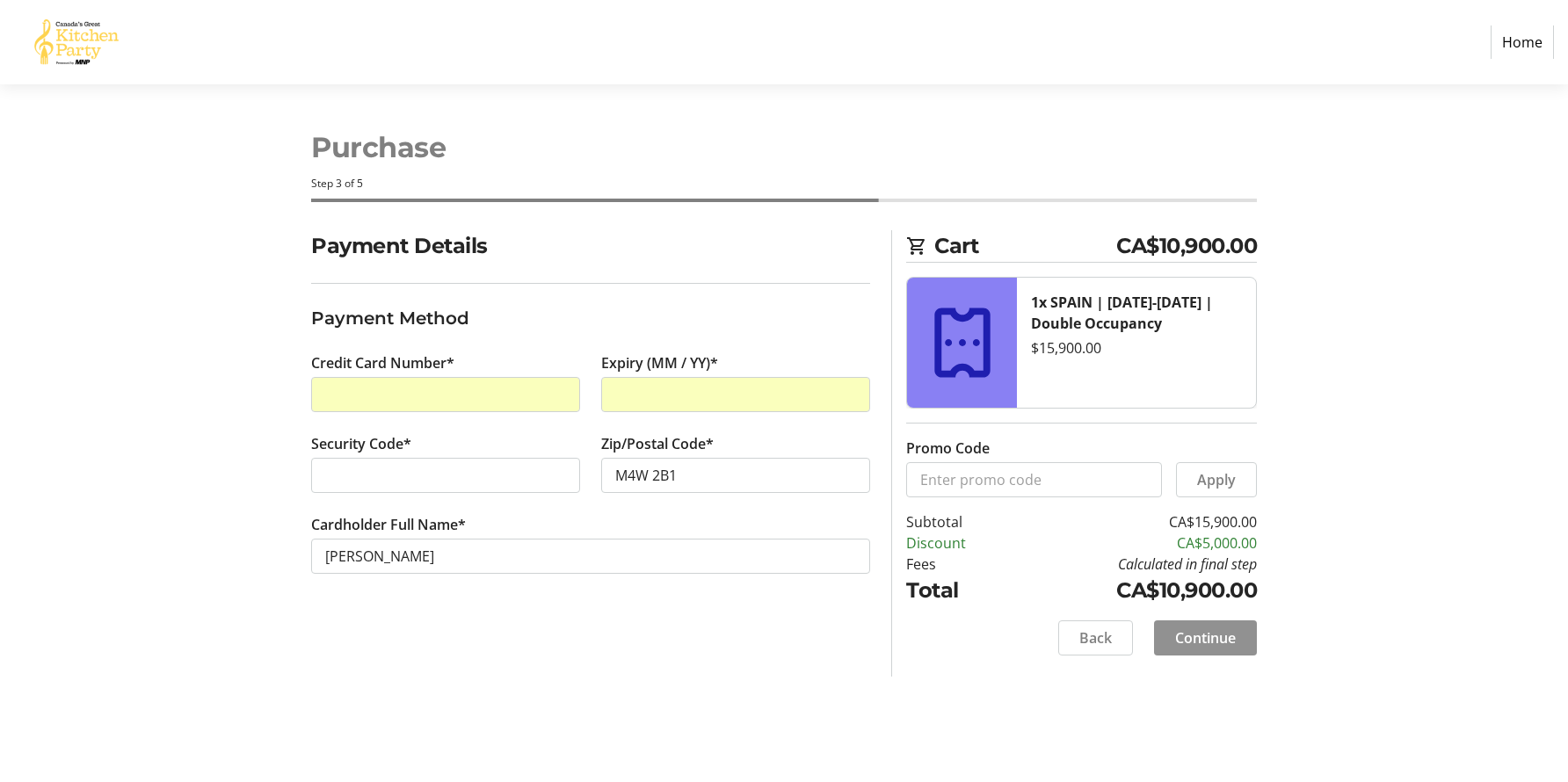
click at [1212, 633] on span "Continue" at bounding box center [1205, 637] width 61 height 21
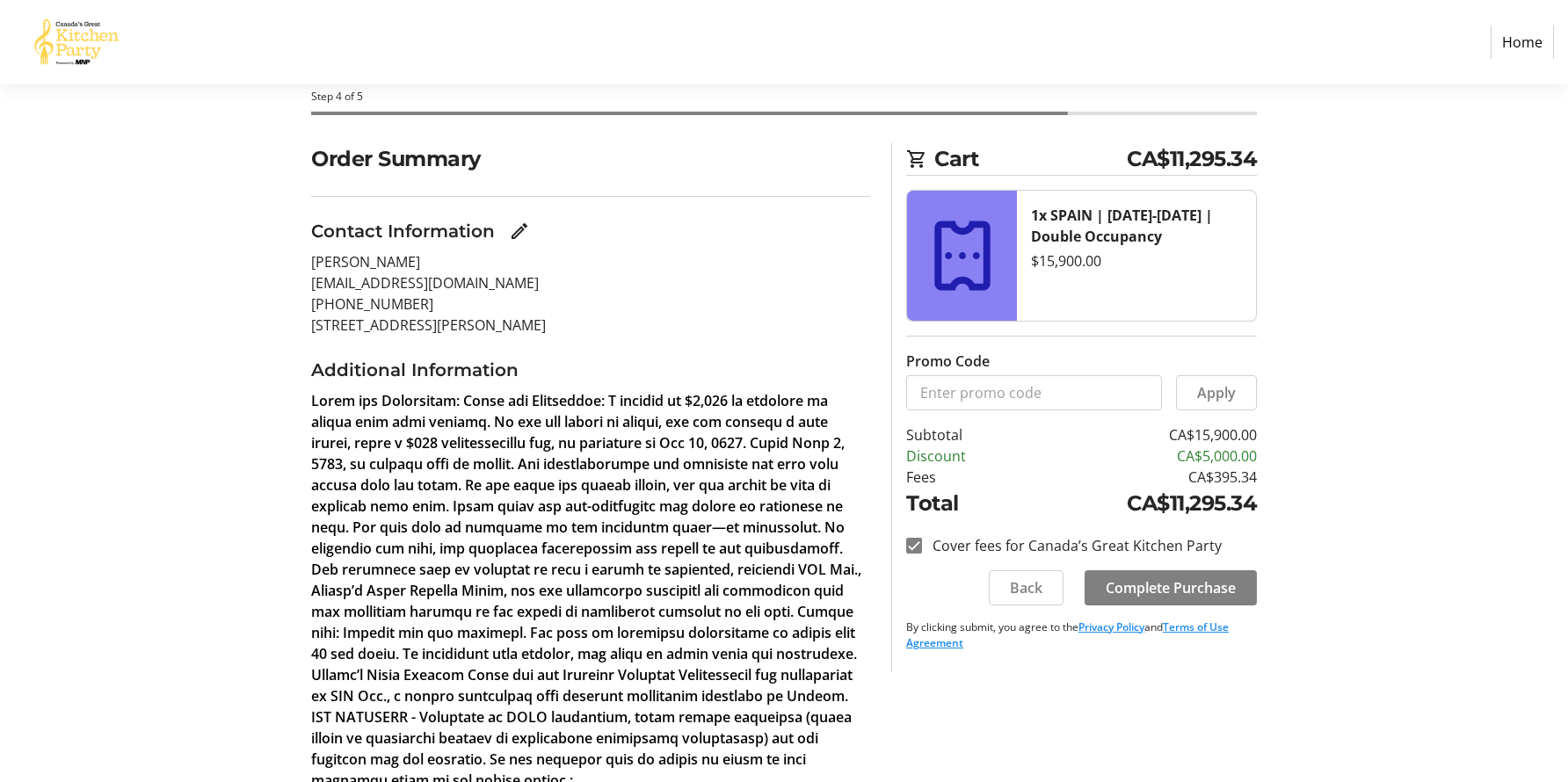
scroll to position [91, 0]
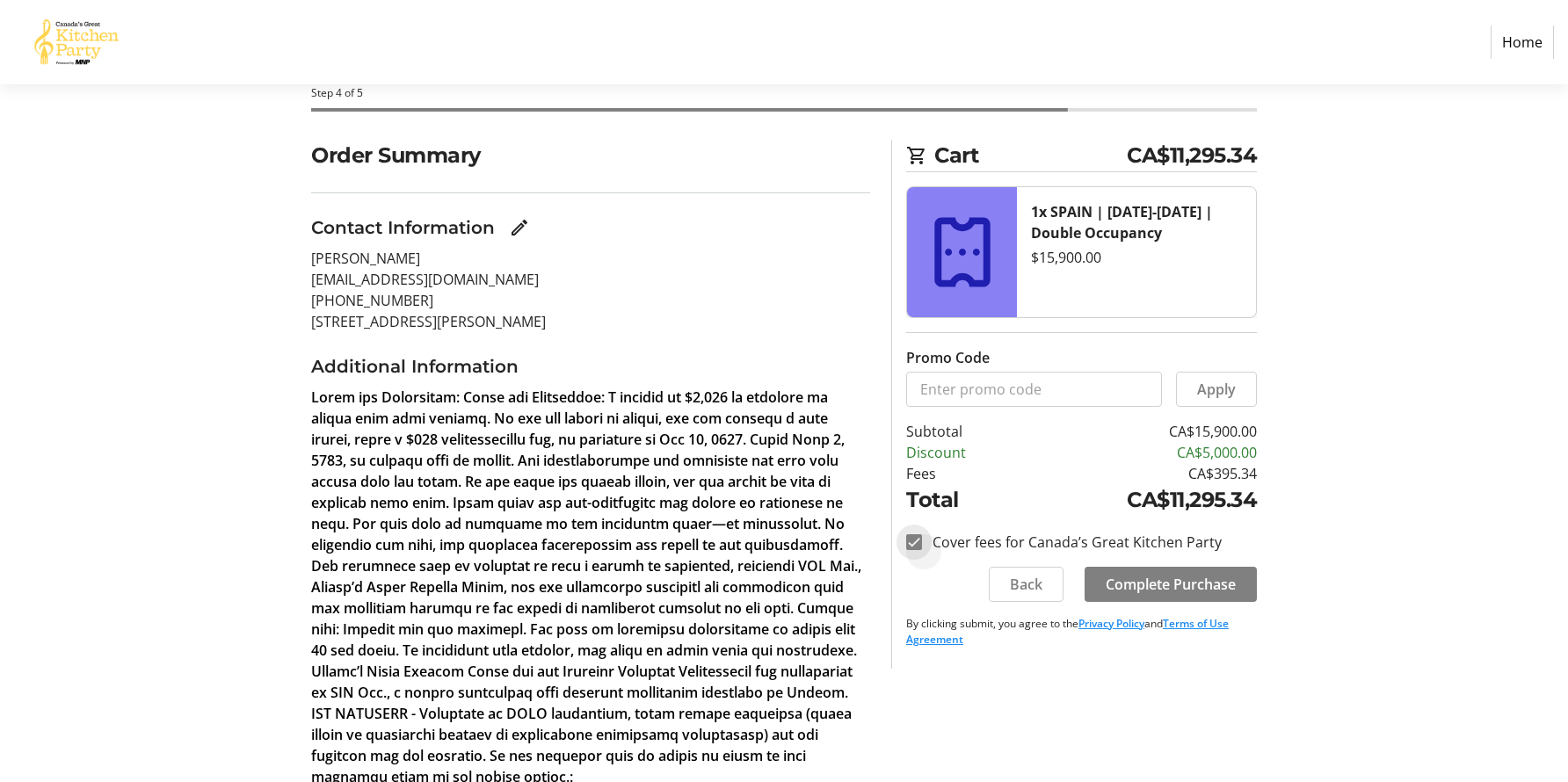
click at [914, 546] on input "Cover fees for Canada’s Great Kitchen Party" at bounding box center [913, 541] width 15 height 15
checkbox input "false"
click at [1190, 587] on span "Complete Purchase" at bounding box center [1170, 584] width 130 height 21
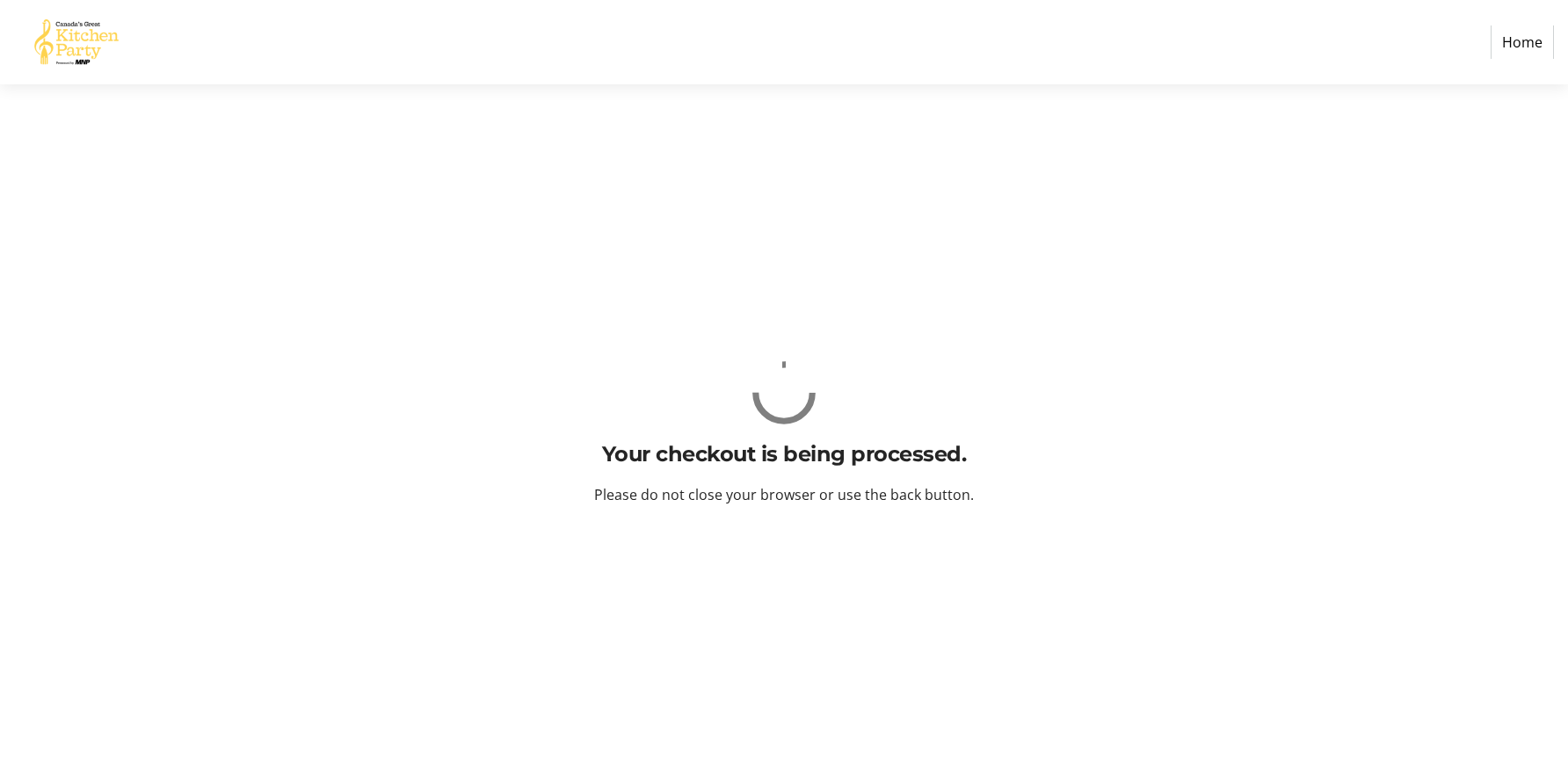
scroll to position [0, 0]
